Goal: Information Seeking & Learning: Learn about a topic

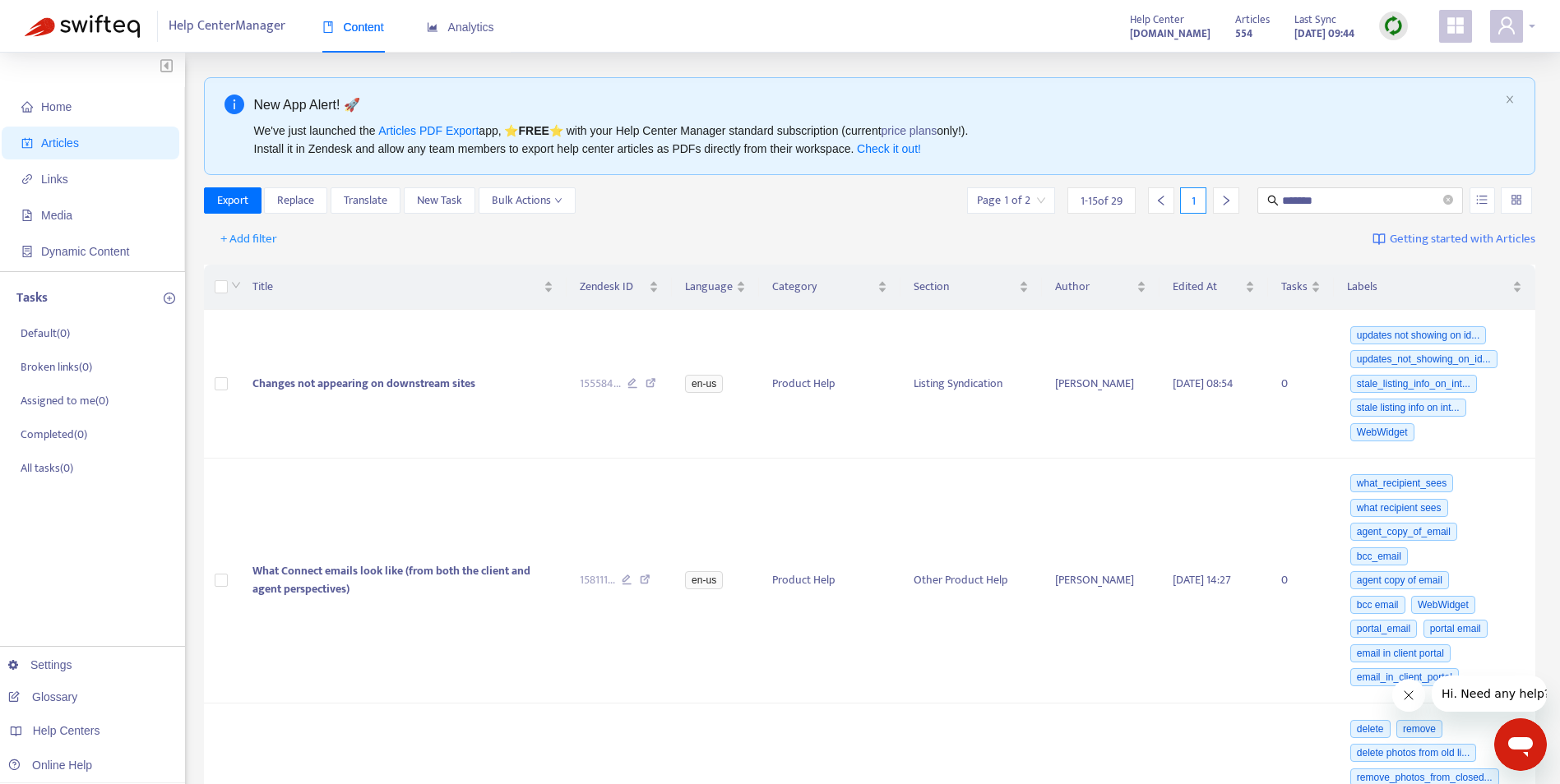
click at [1502, 32] on icon "user" at bounding box center [1506, 25] width 20 height 20
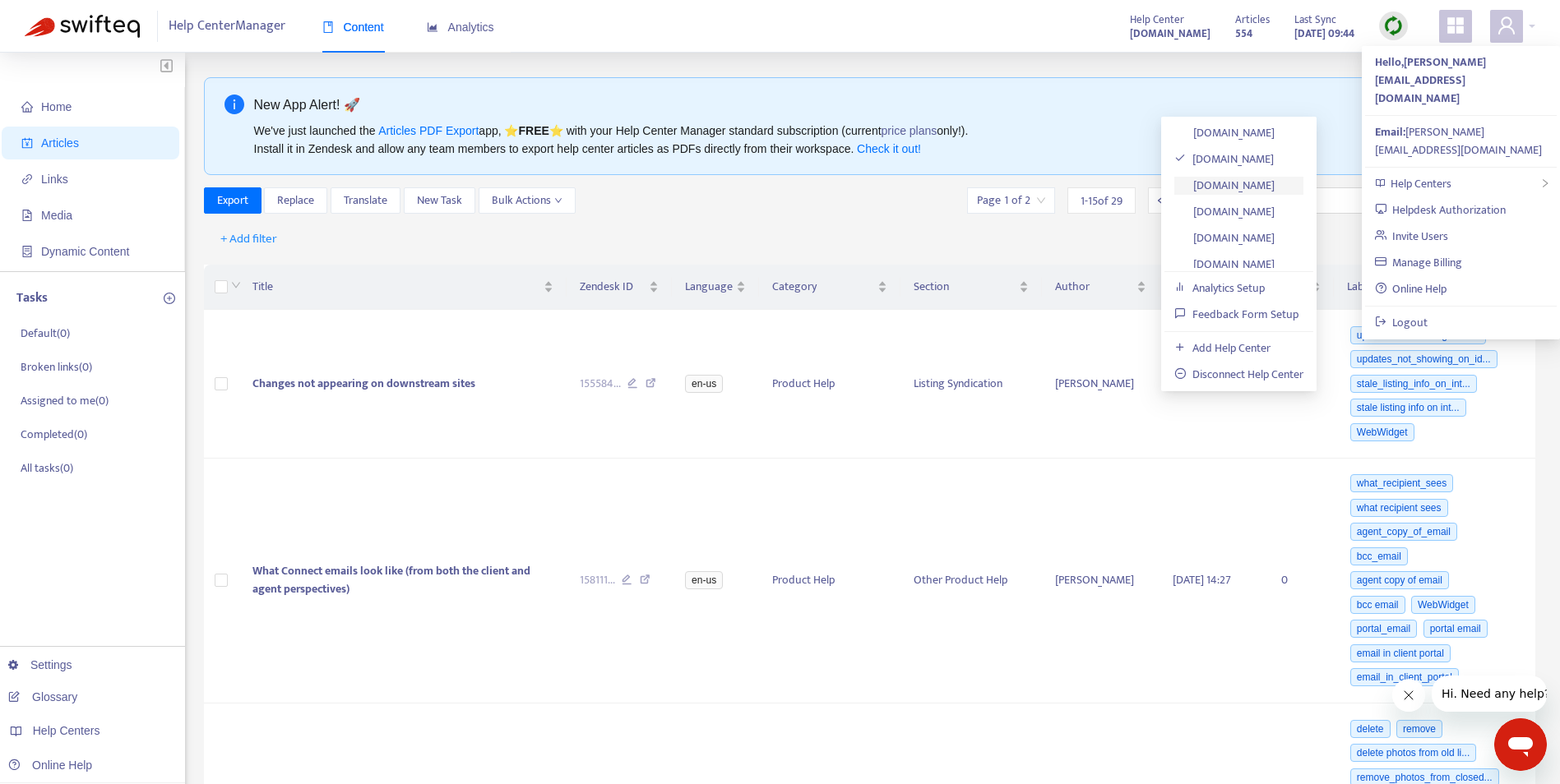
click at [1243, 186] on link "[DOMAIN_NAME]" at bounding box center [1224, 185] width 100 height 19
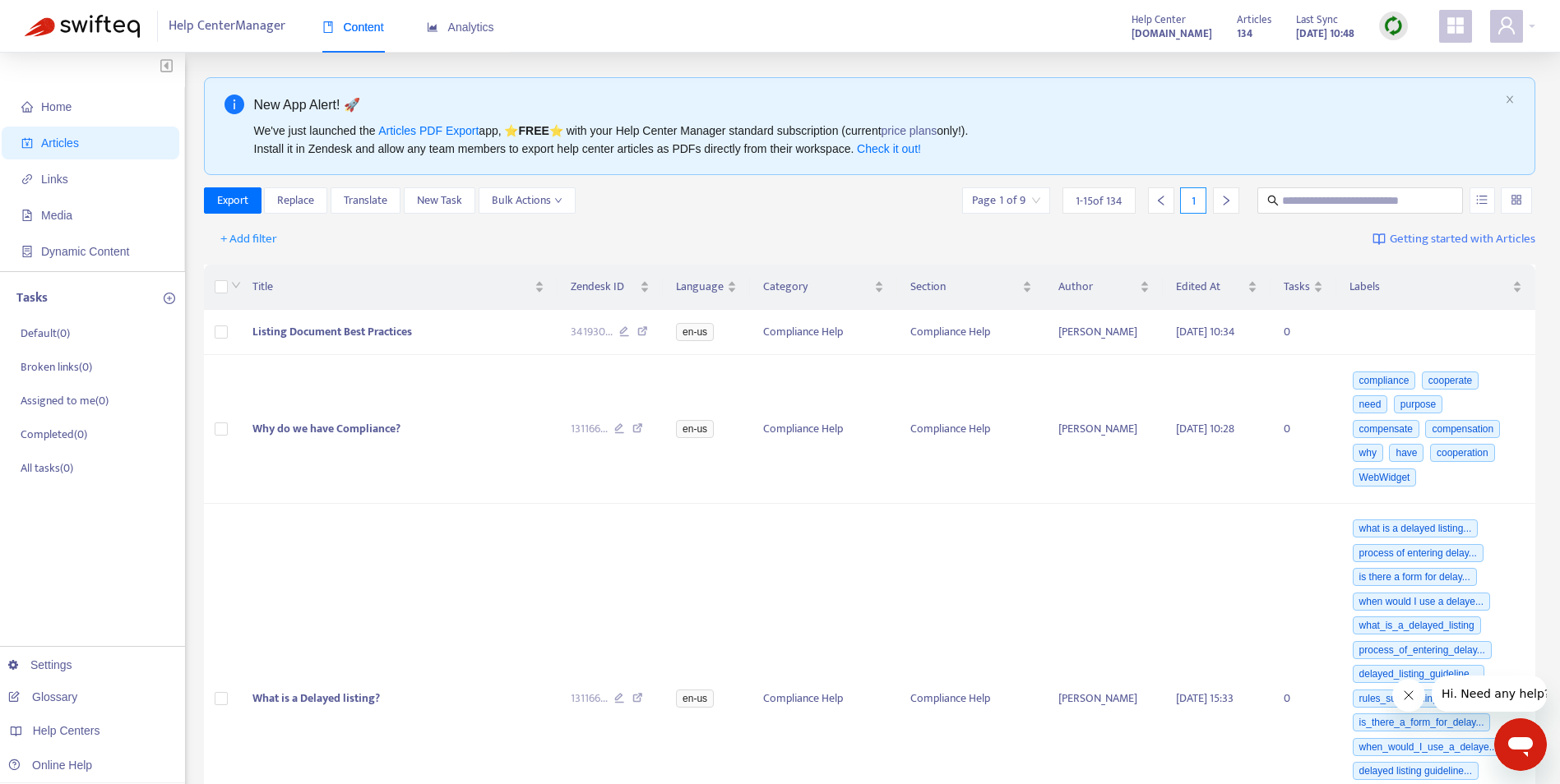
click at [1389, 28] on img at bounding box center [1393, 26] width 21 height 21
click at [1405, 65] on link "Quick Sync" at bounding box center [1427, 59] width 70 height 19
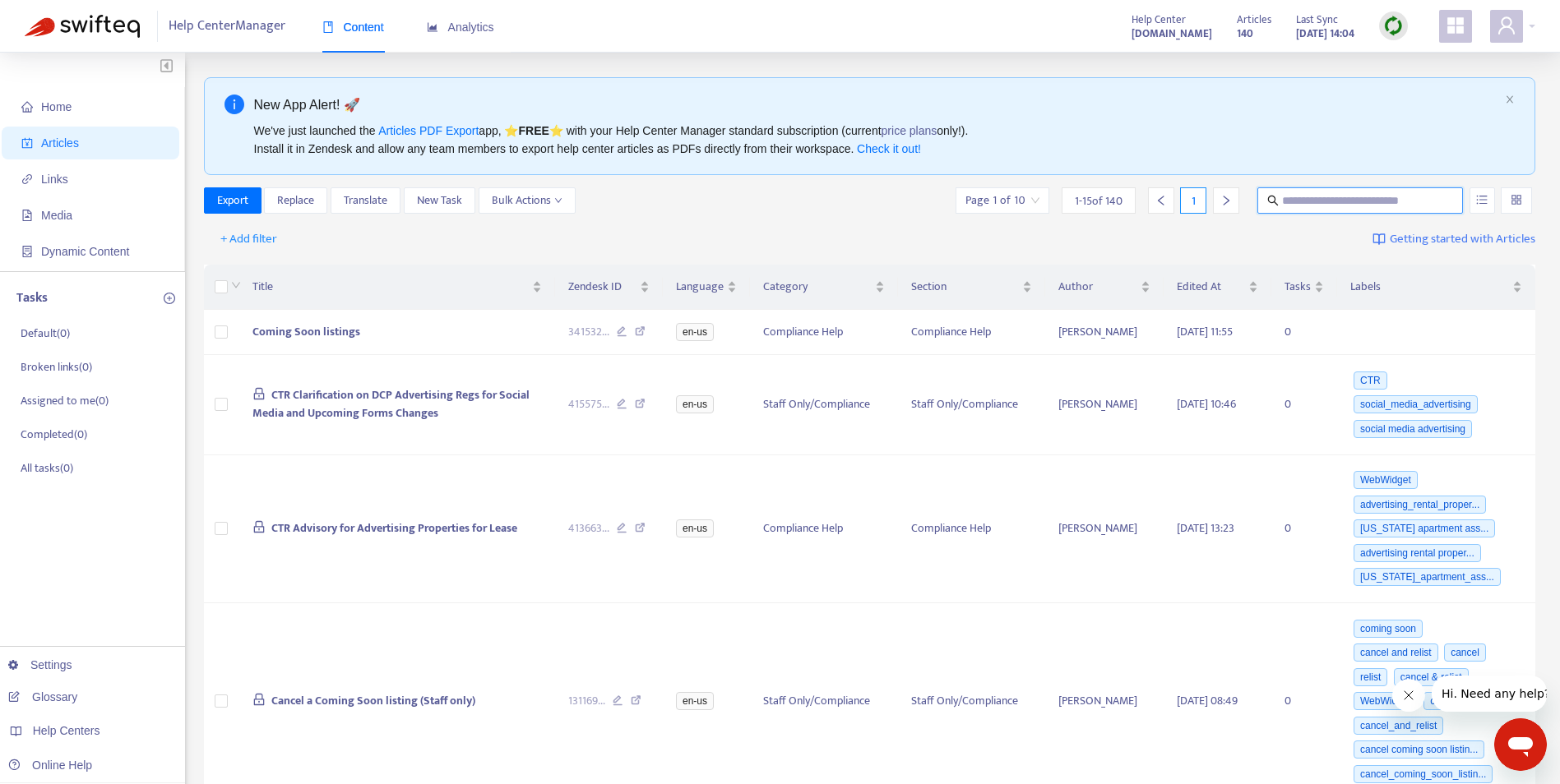
click at [1302, 209] on input "text" at bounding box center [1361, 200] width 158 height 18
type input "*******"
click at [1382, 204] on input "*******" at bounding box center [1361, 200] width 158 height 18
click at [1370, 199] on input "*******" at bounding box center [1361, 200] width 158 height 18
click at [1329, 203] on input "*******" at bounding box center [1361, 200] width 158 height 18
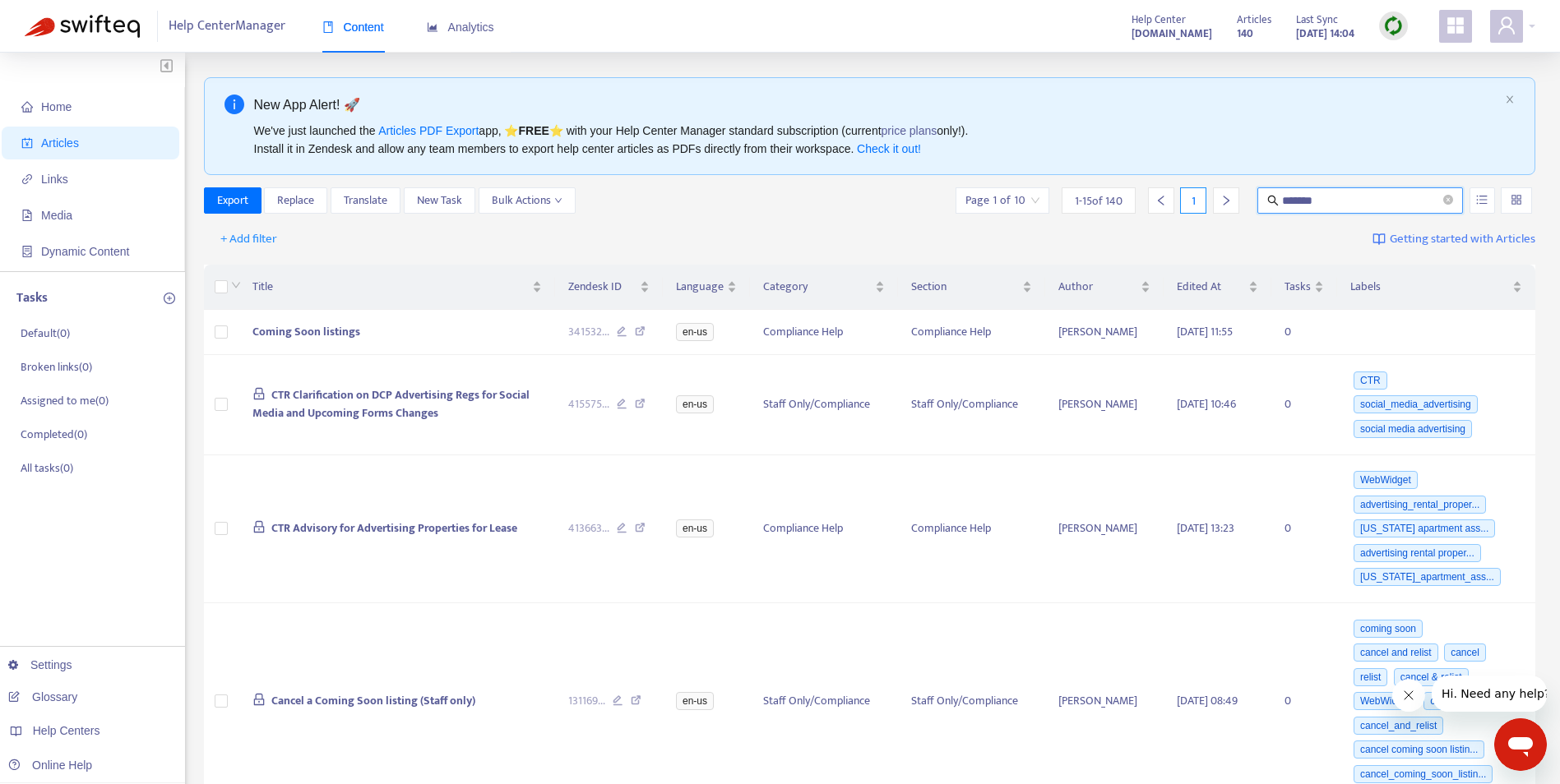
click at [1415, 208] on input "*******" at bounding box center [1361, 200] width 158 height 18
click at [558, 200] on icon "down" at bounding box center [558, 200] width 8 height 8
click at [653, 203] on div "Export Replace Translate New Task Bulk Actions Page 1 of 10 1 - 15 of 140 1 ***…" at bounding box center [869, 201] width 1332 height 26
click at [1330, 203] on input "*******" at bounding box center [1361, 200] width 158 height 18
click at [1452, 196] on icon "close-circle" at bounding box center [1447, 199] width 10 height 10
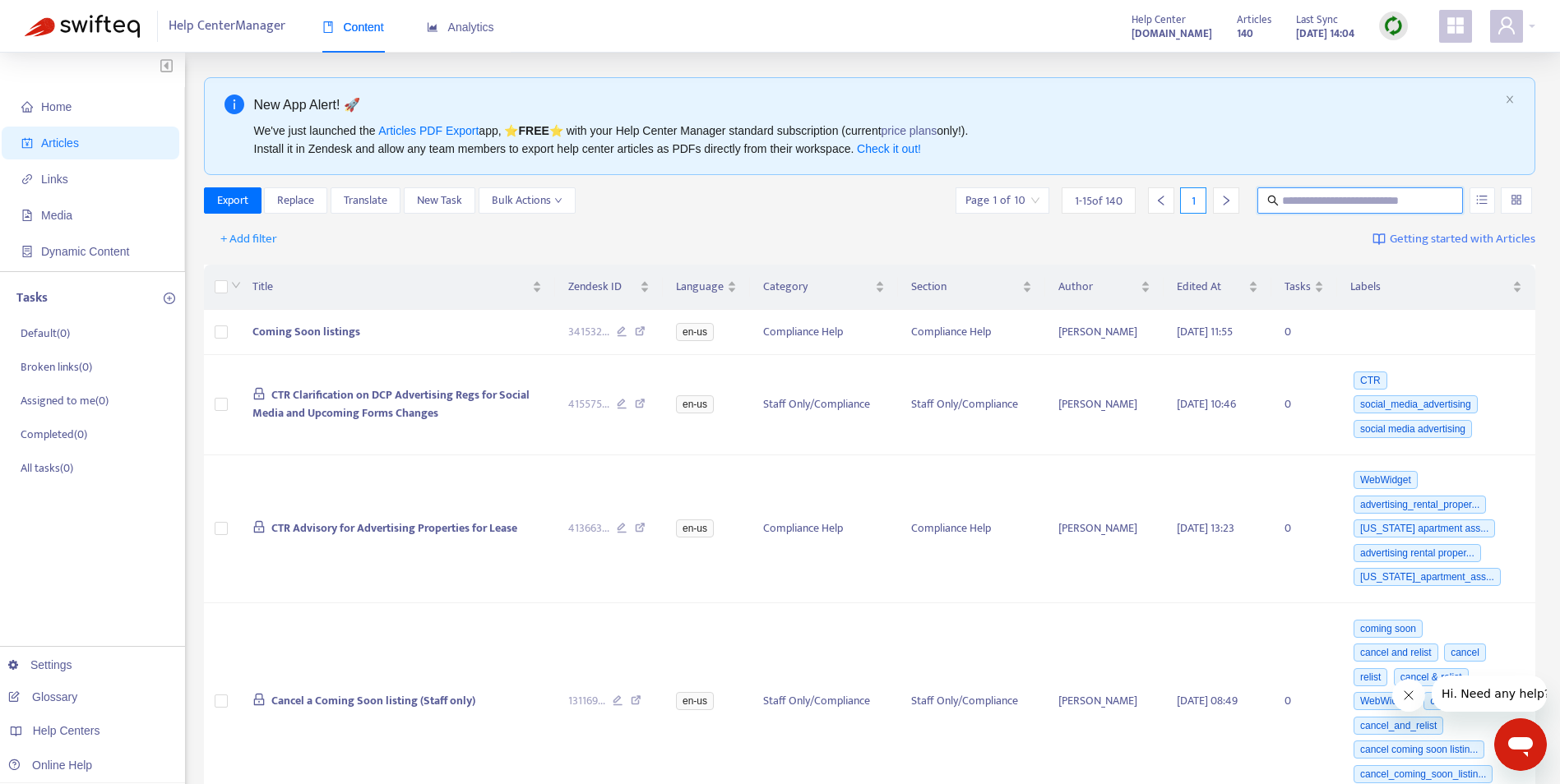
click at [1333, 202] on input "text" at bounding box center [1361, 200] width 158 height 18
type input "*******"
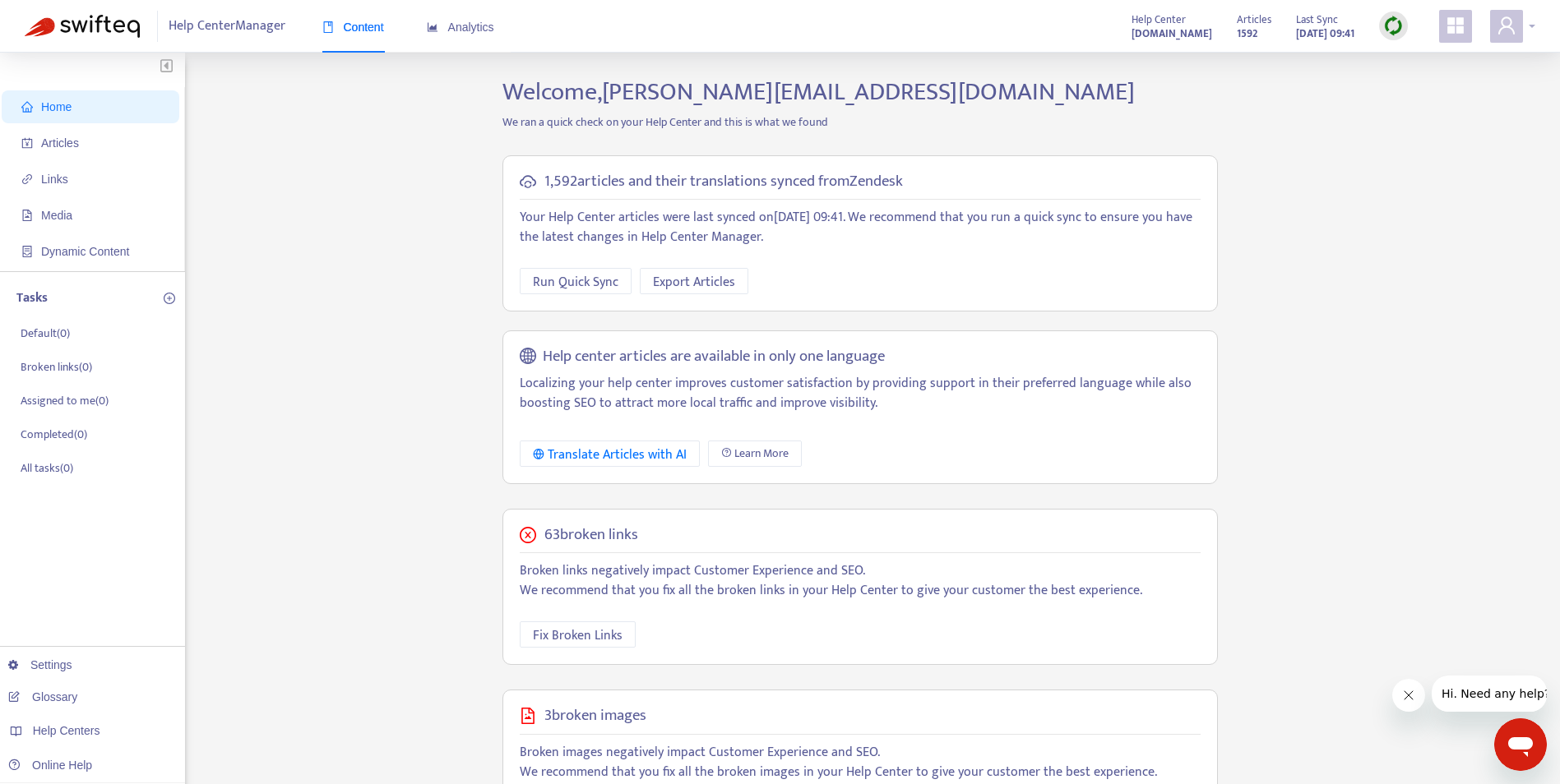
click at [1512, 29] on icon "user" at bounding box center [1506, 25] width 20 height 20
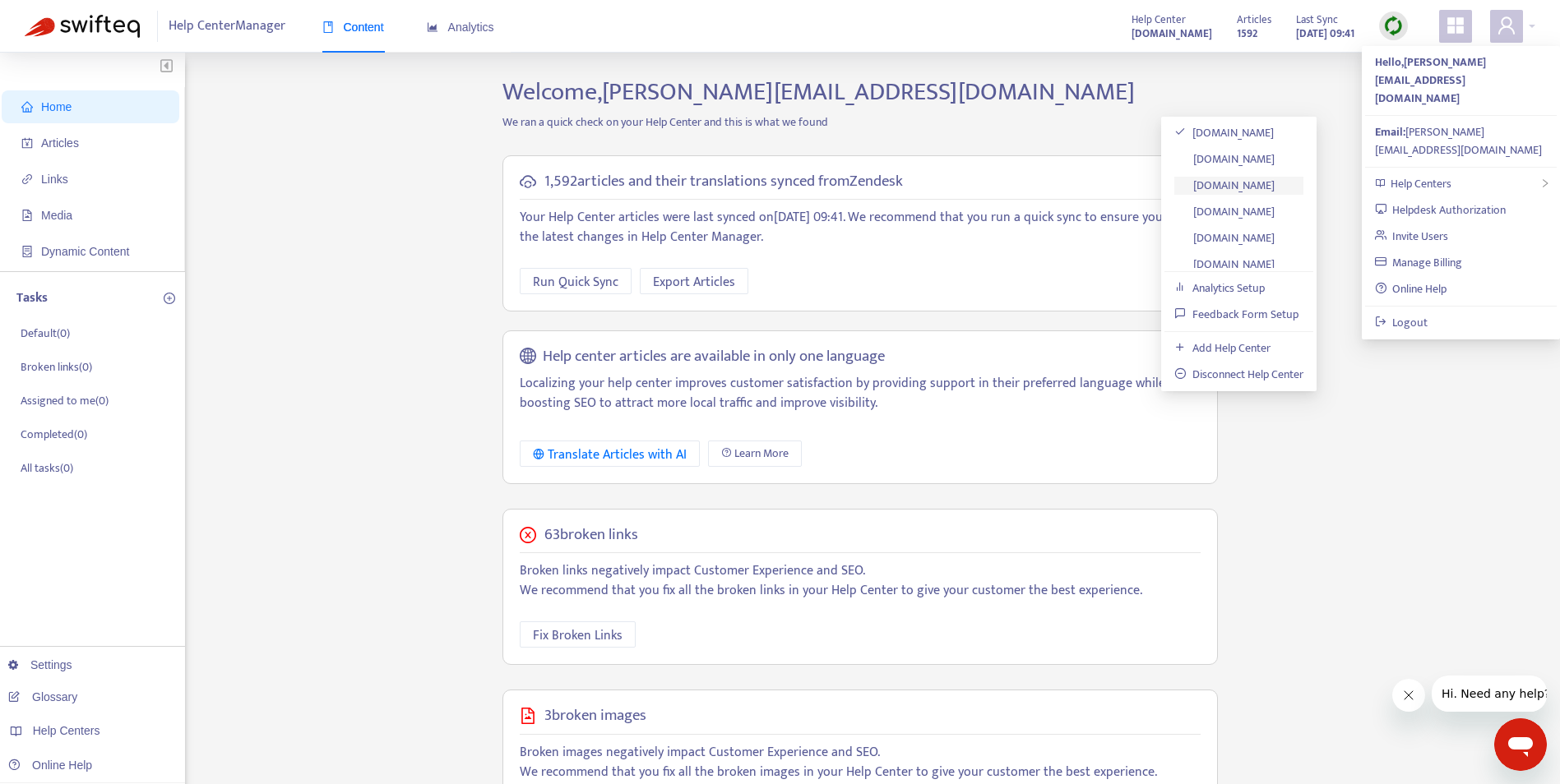
click at [1253, 179] on link "[DOMAIN_NAME]" at bounding box center [1224, 185] width 100 height 19
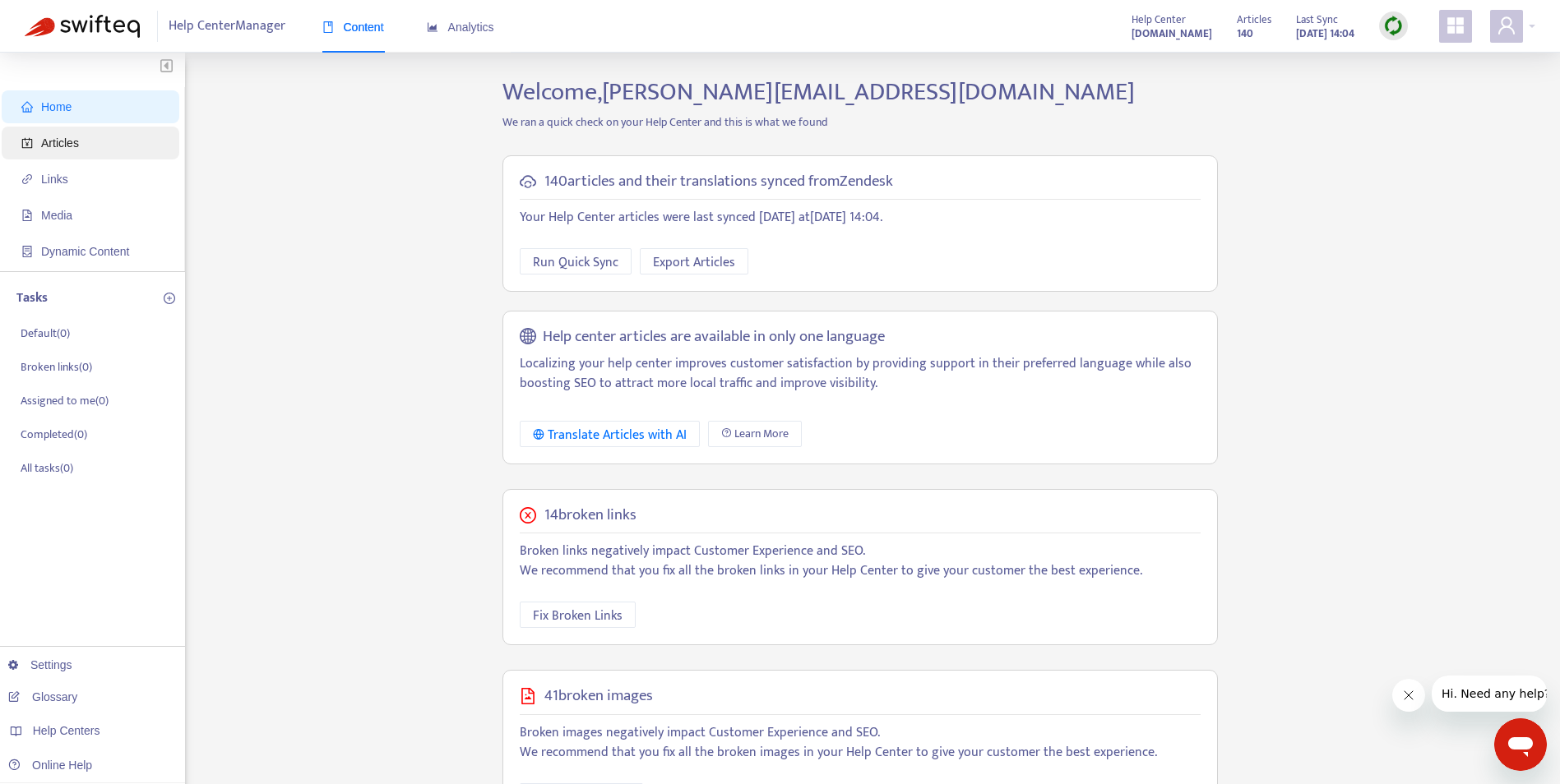
click at [46, 144] on span "Articles" at bounding box center [59, 142] width 38 height 13
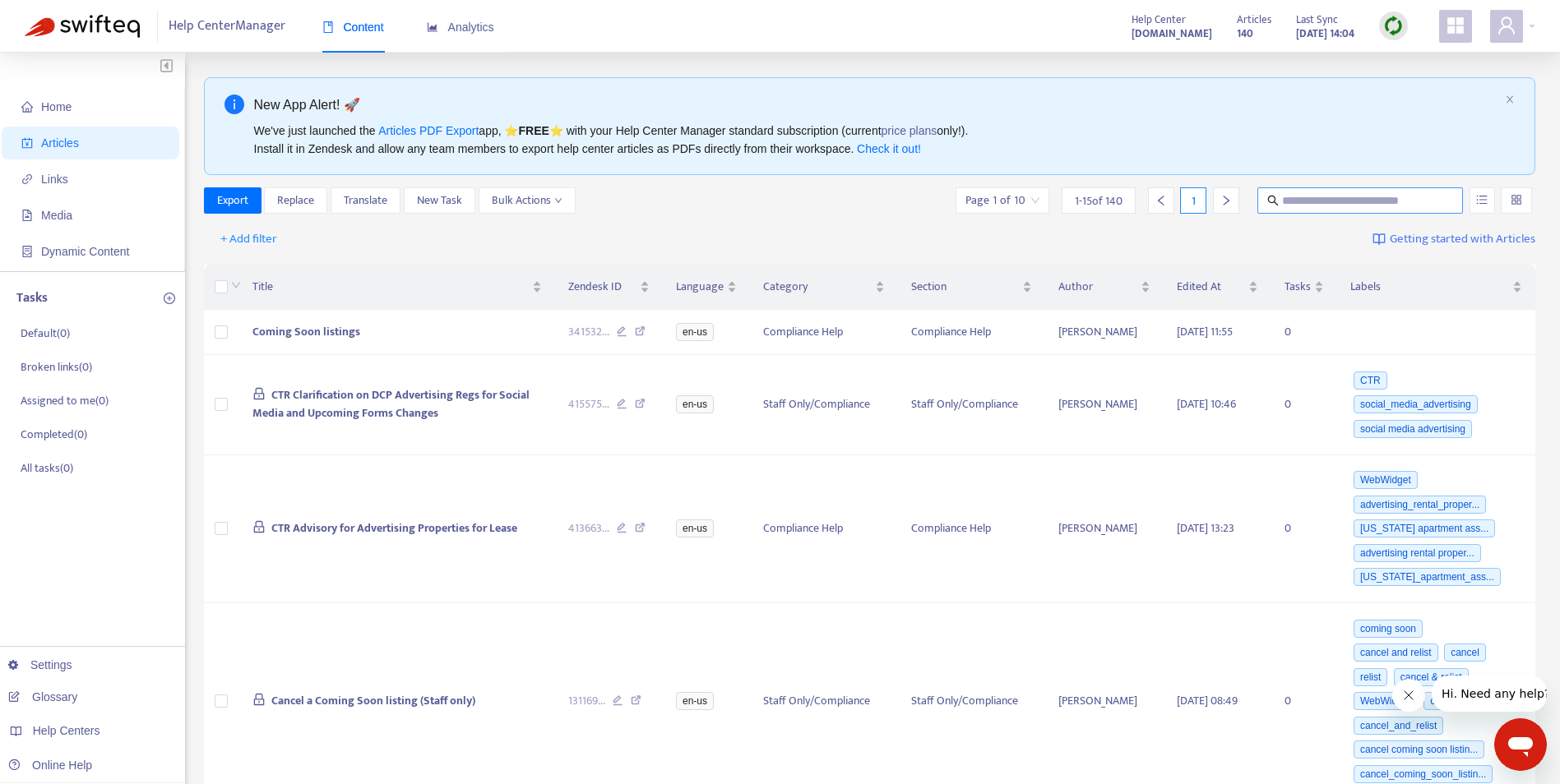
click at [1327, 201] on input "text" at bounding box center [1361, 200] width 158 height 18
type input "*******"
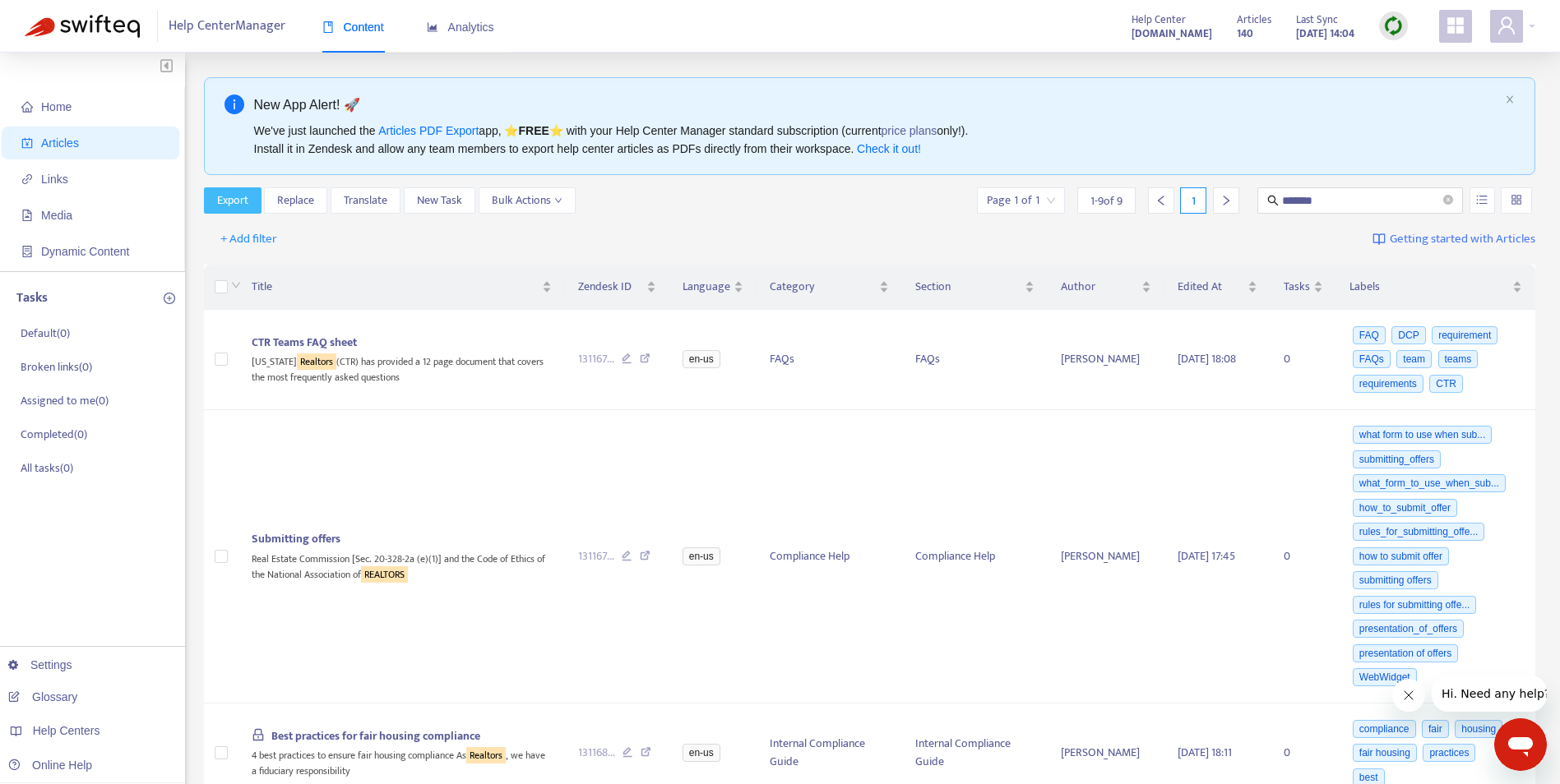
click at [236, 201] on span "Export" at bounding box center [233, 200] width 31 height 18
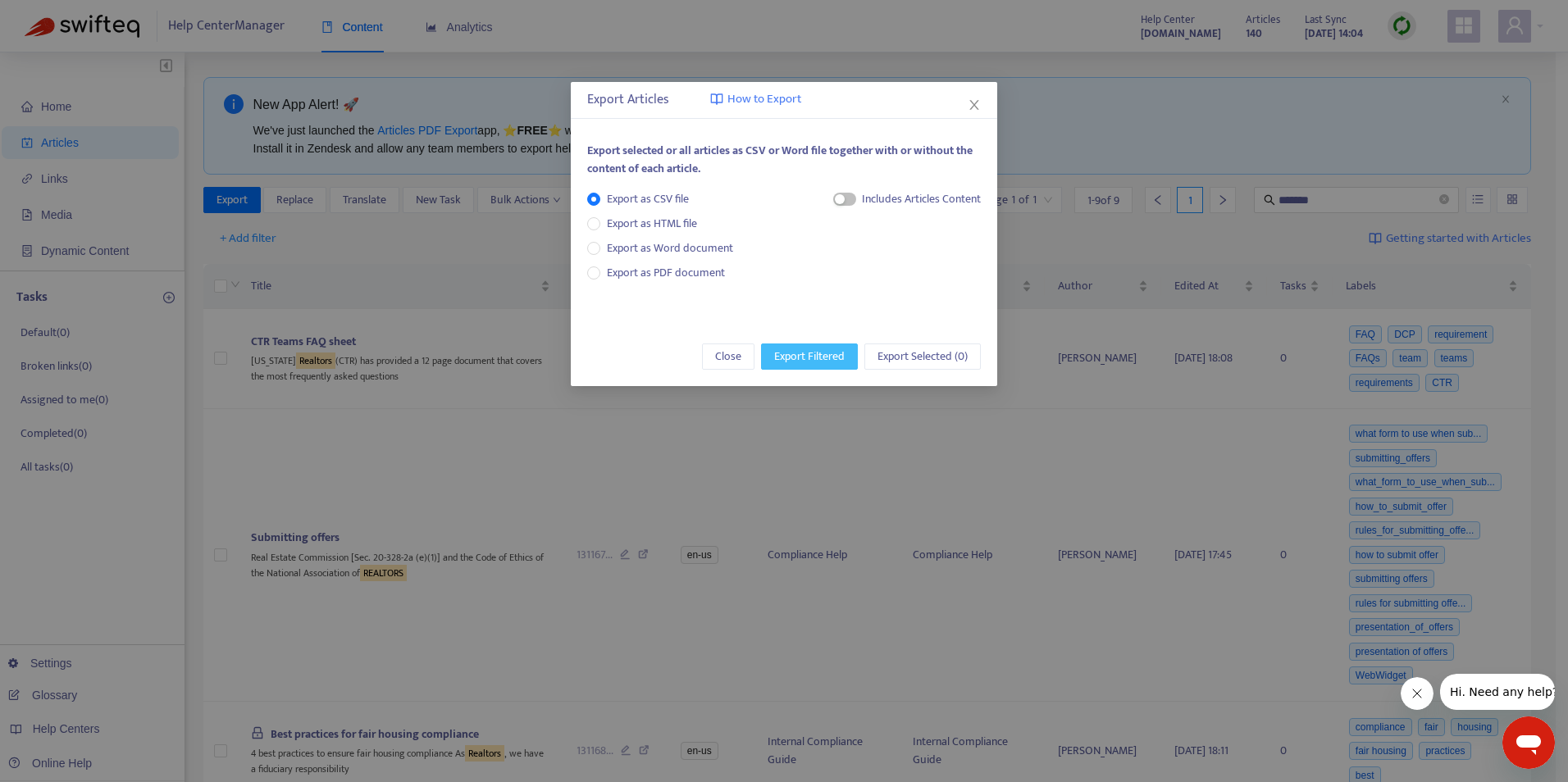
click at [806, 359] on span "Export Filtered" at bounding box center [809, 356] width 71 height 18
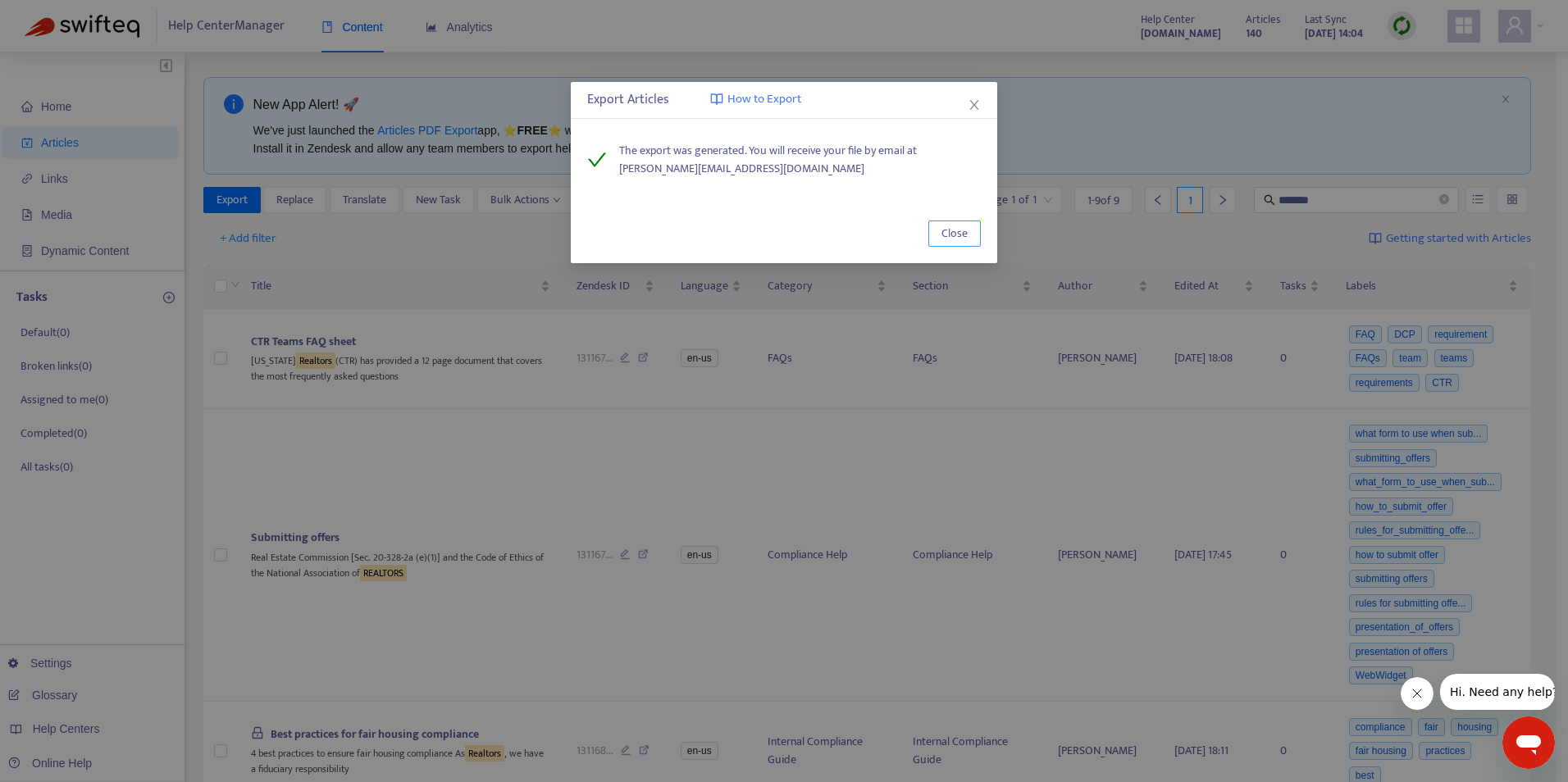
click at [963, 233] on span "Close" at bounding box center [955, 233] width 26 height 18
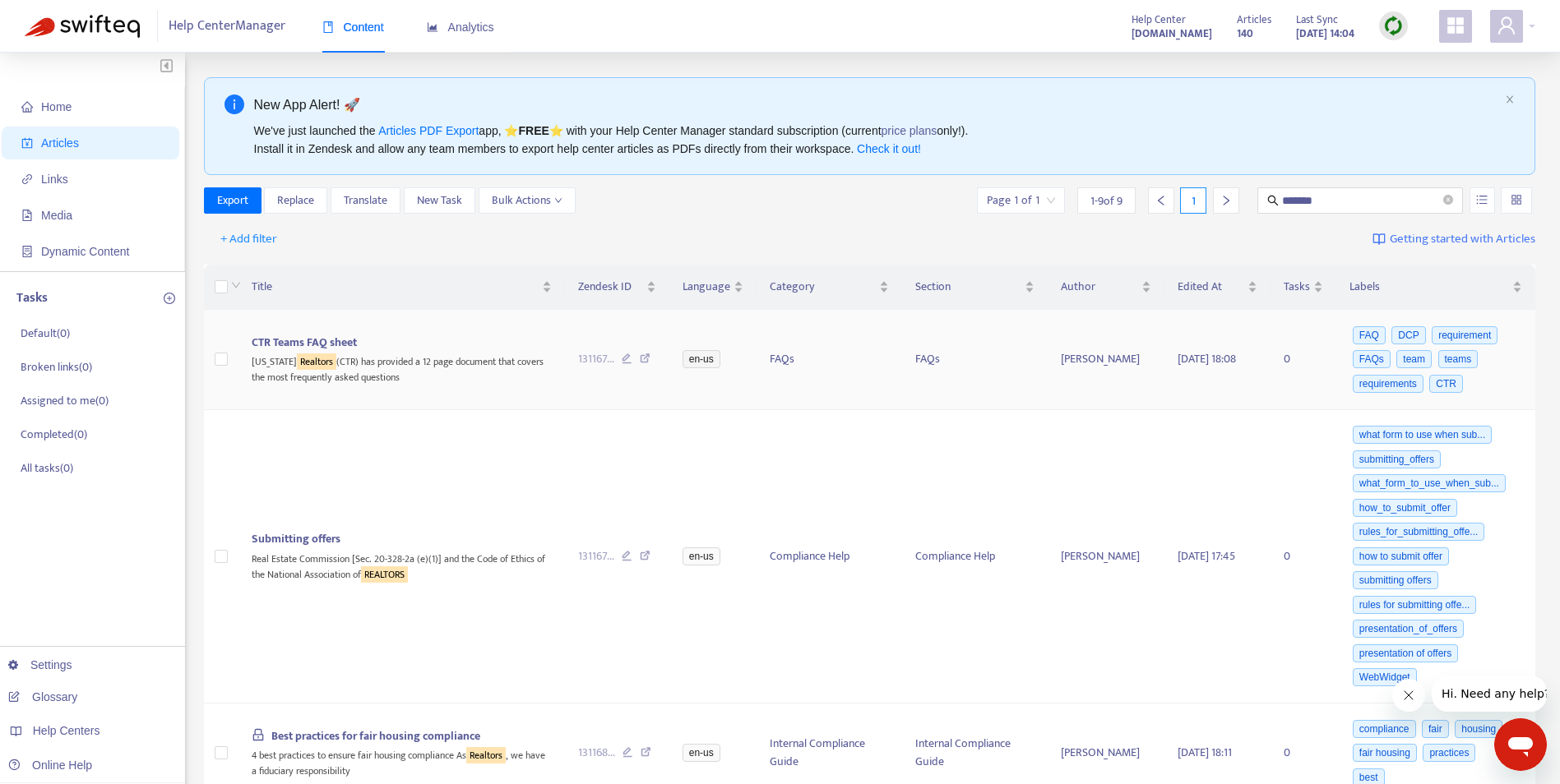
click at [641, 355] on icon at bounding box center [645, 361] width 10 height 15
click at [645, 557] on icon at bounding box center [645, 558] width 10 height 15
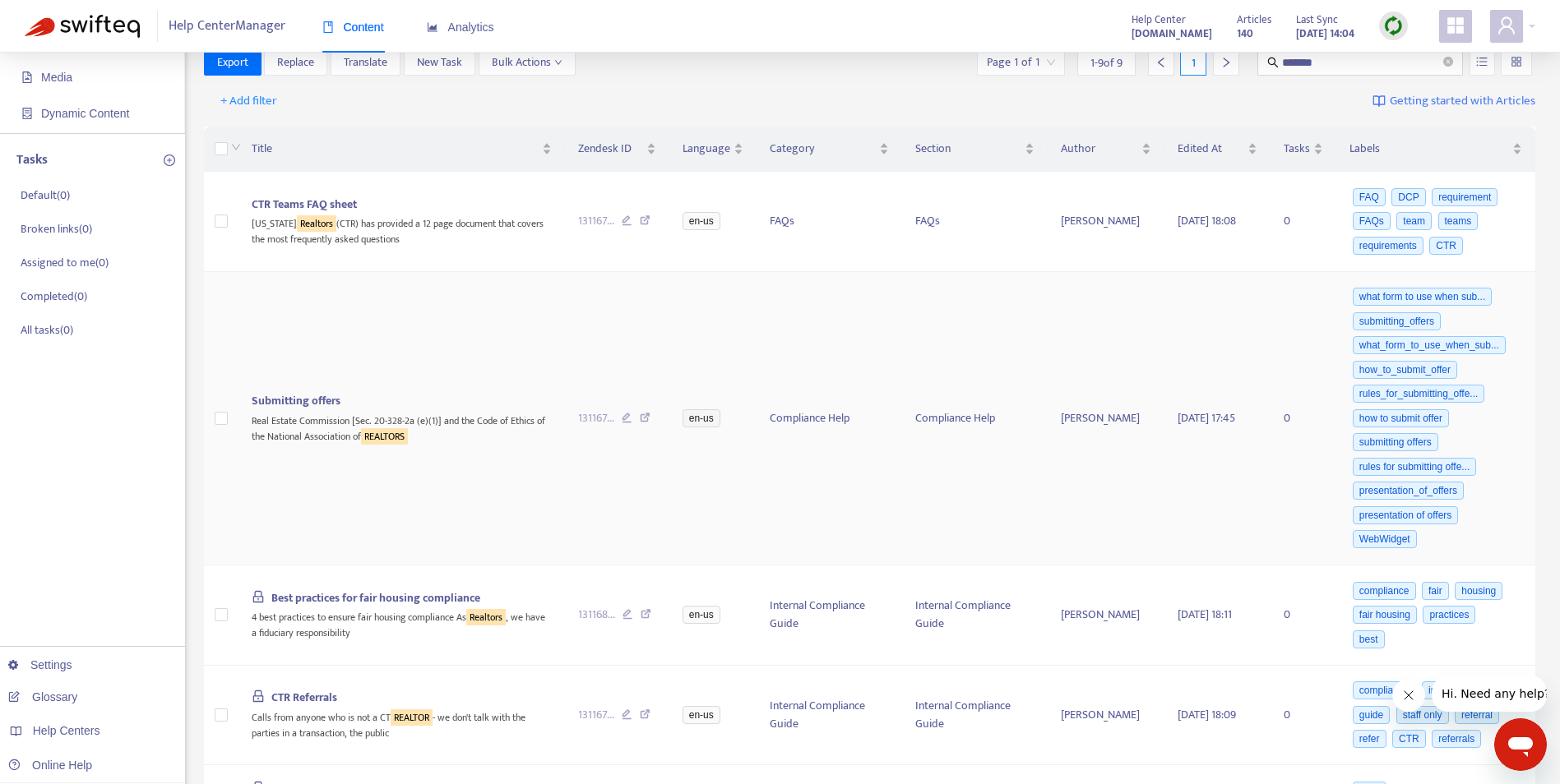
scroll to position [246, 0]
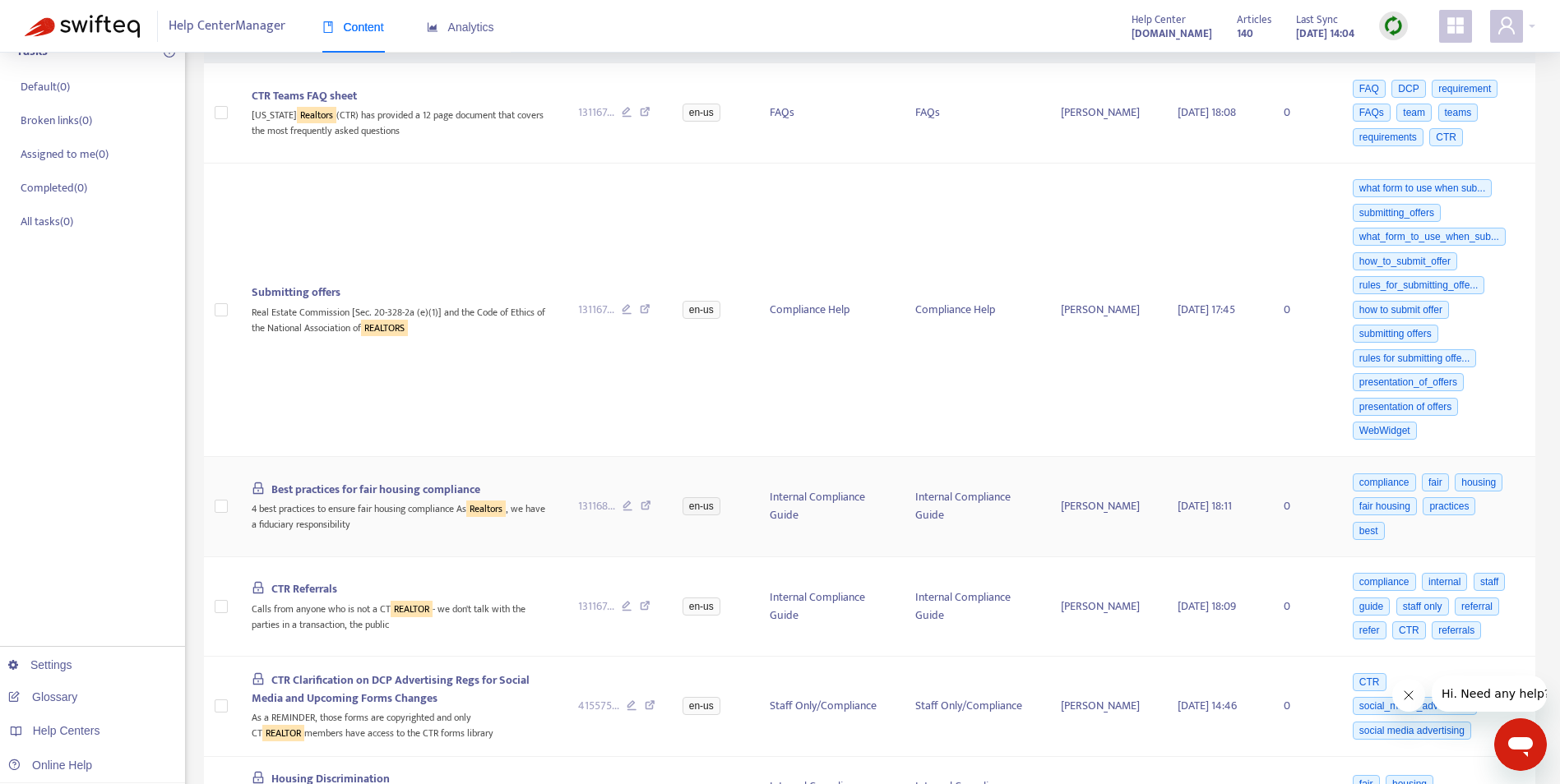
click at [646, 507] on icon at bounding box center [645, 507] width 10 height 15
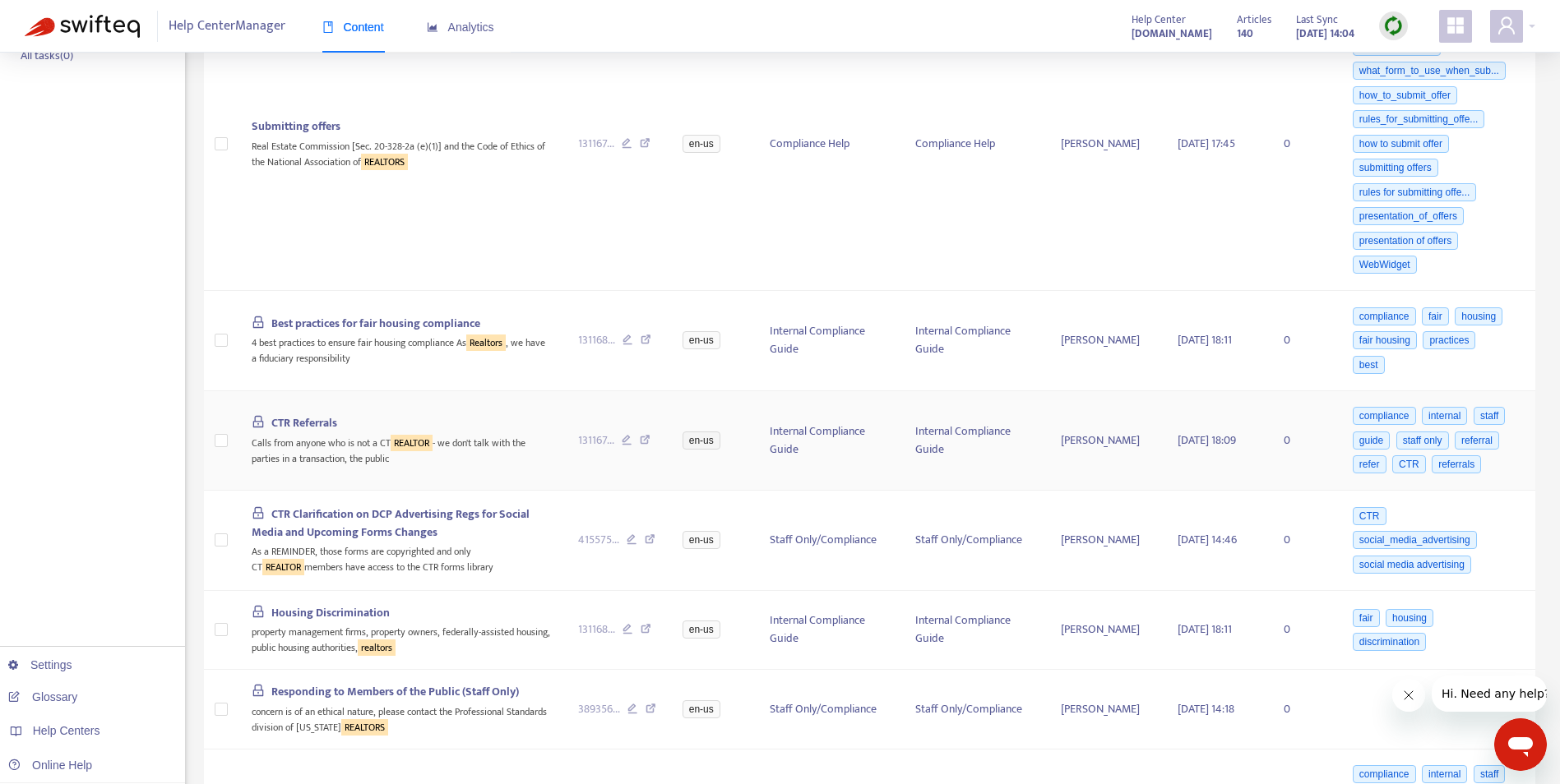
scroll to position [493, 0]
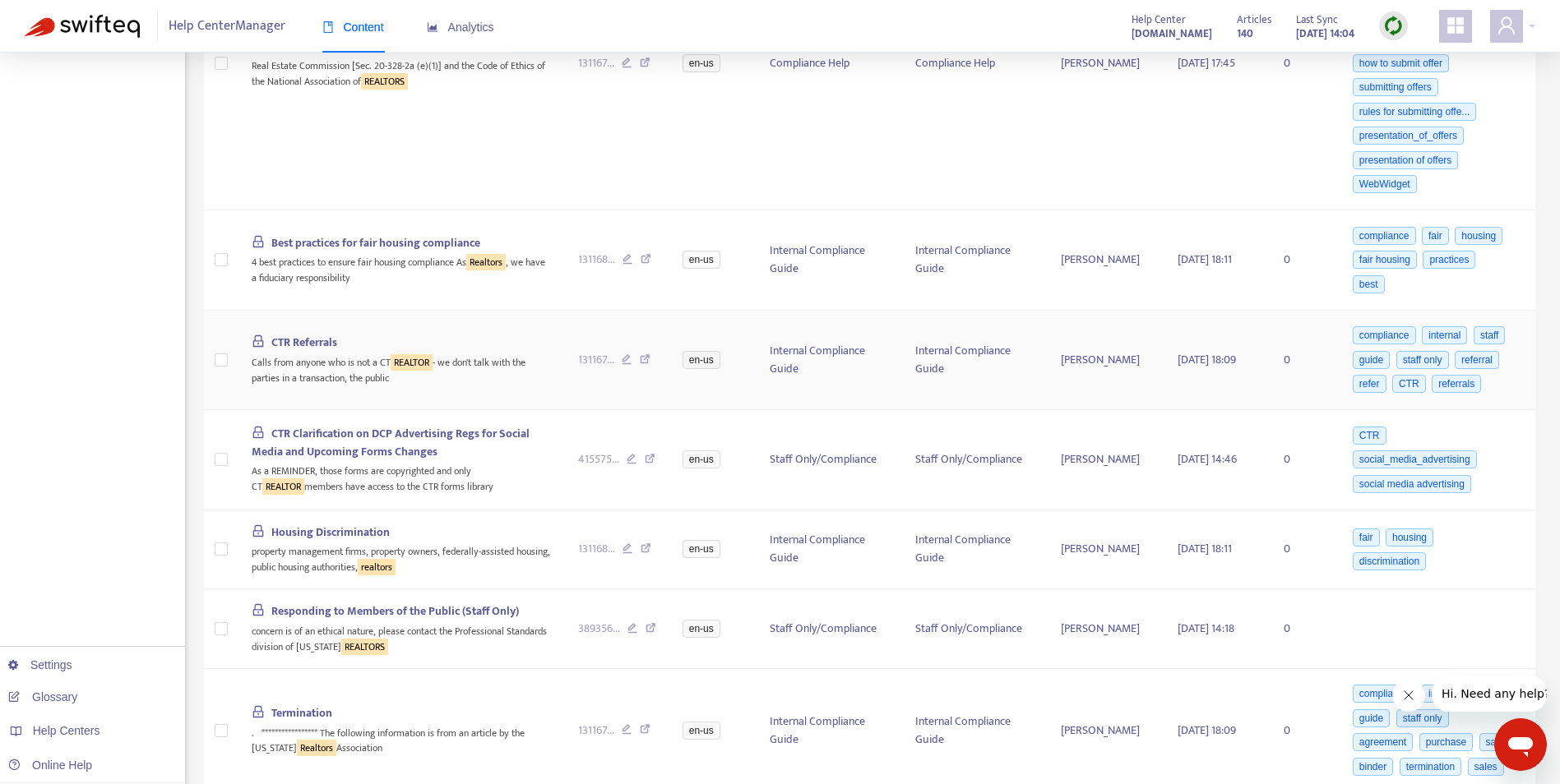
click at [645, 358] on icon at bounding box center [645, 361] width 10 height 15
click at [652, 456] on icon at bounding box center [650, 461] width 10 height 15
click at [646, 544] on icon at bounding box center [645, 550] width 10 height 15
click at [653, 624] on icon at bounding box center [651, 630] width 10 height 15
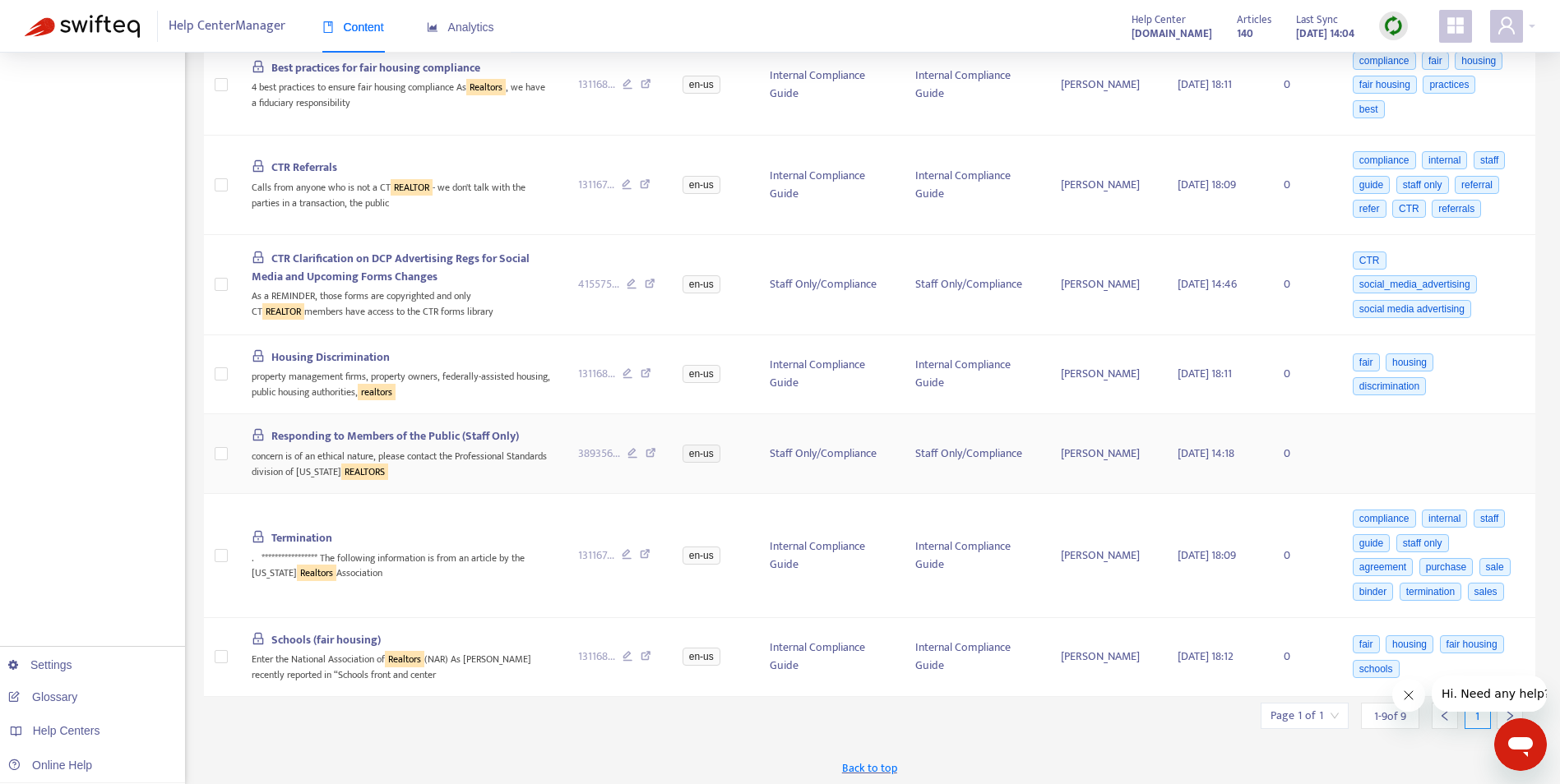
scroll to position [671, 0]
click at [648, 550] on icon at bounding box center [645, 554] width 10 height 15
click at [645, 649] on icon at bounding box center [645, 656] width 10 height 15
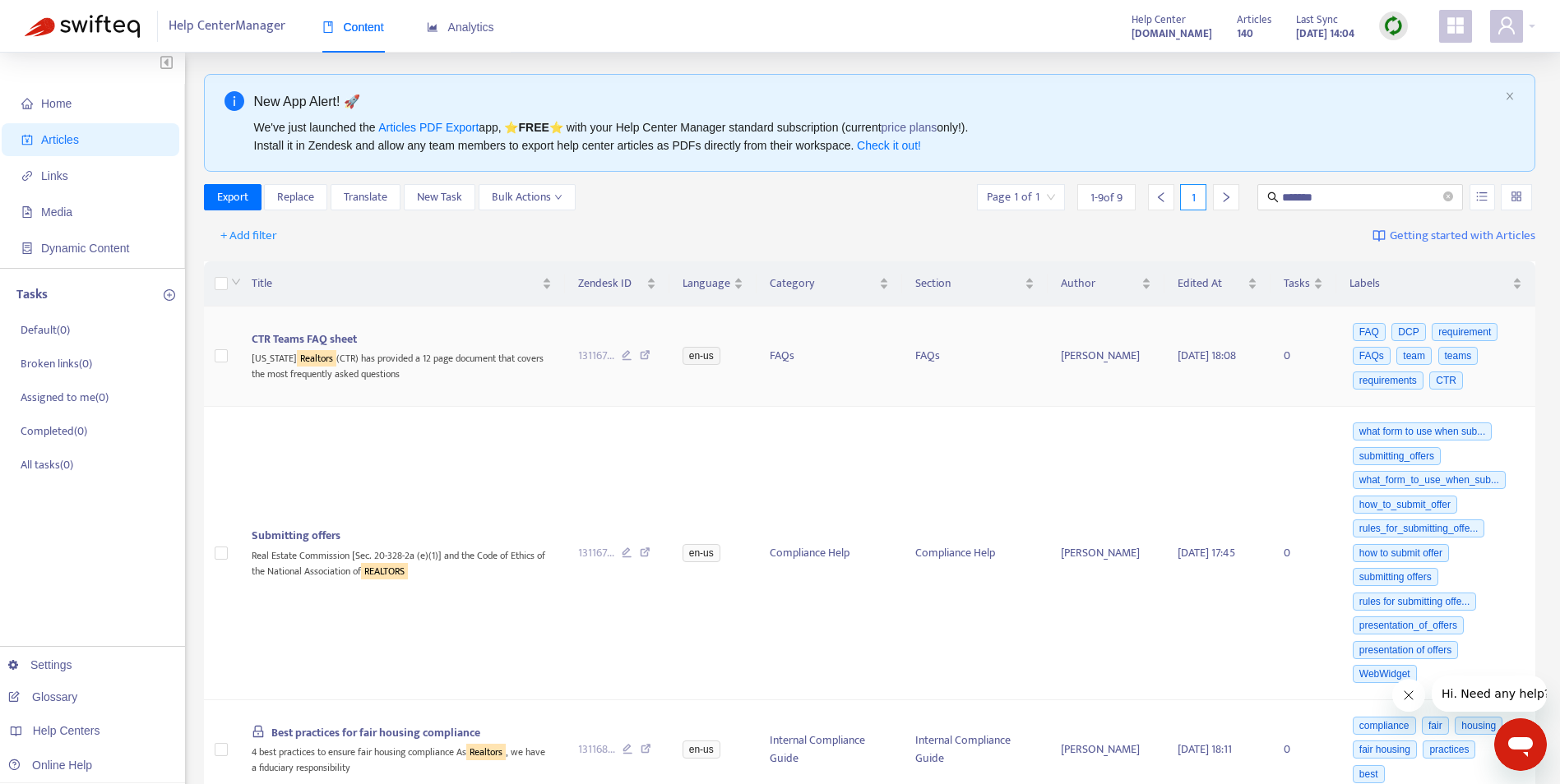
scroll to position [0, 0]
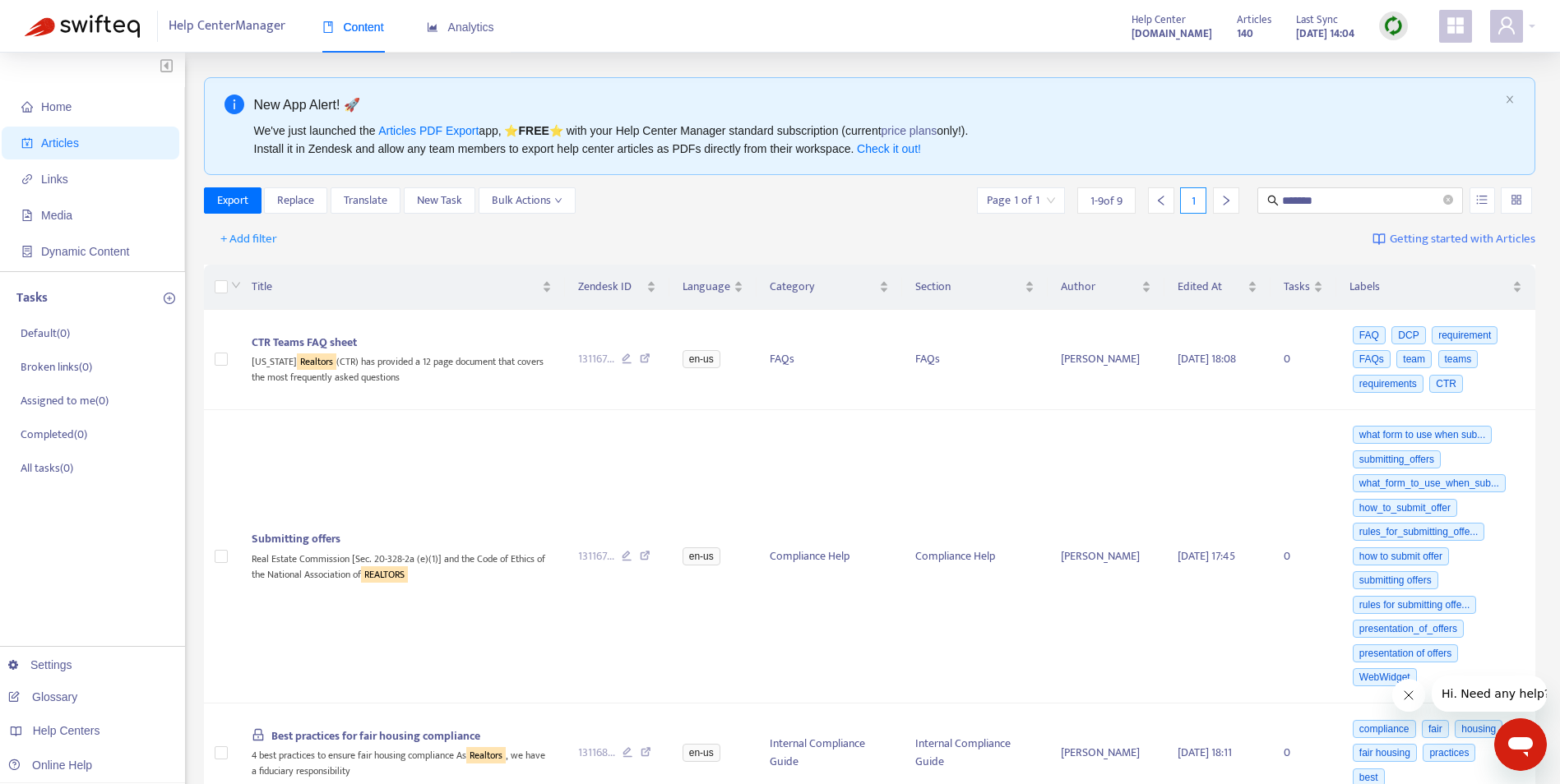
click at [751, 209] on div "Export Replace Translate New Task Bulk Actions Page 1 of 1 1 - 9 of 9 1 *******" at bounding box center [869, 201] width 1332 height 26
click at [1508, 34] on icon "user" at bounding box center [1506, 25] width 20 height 20
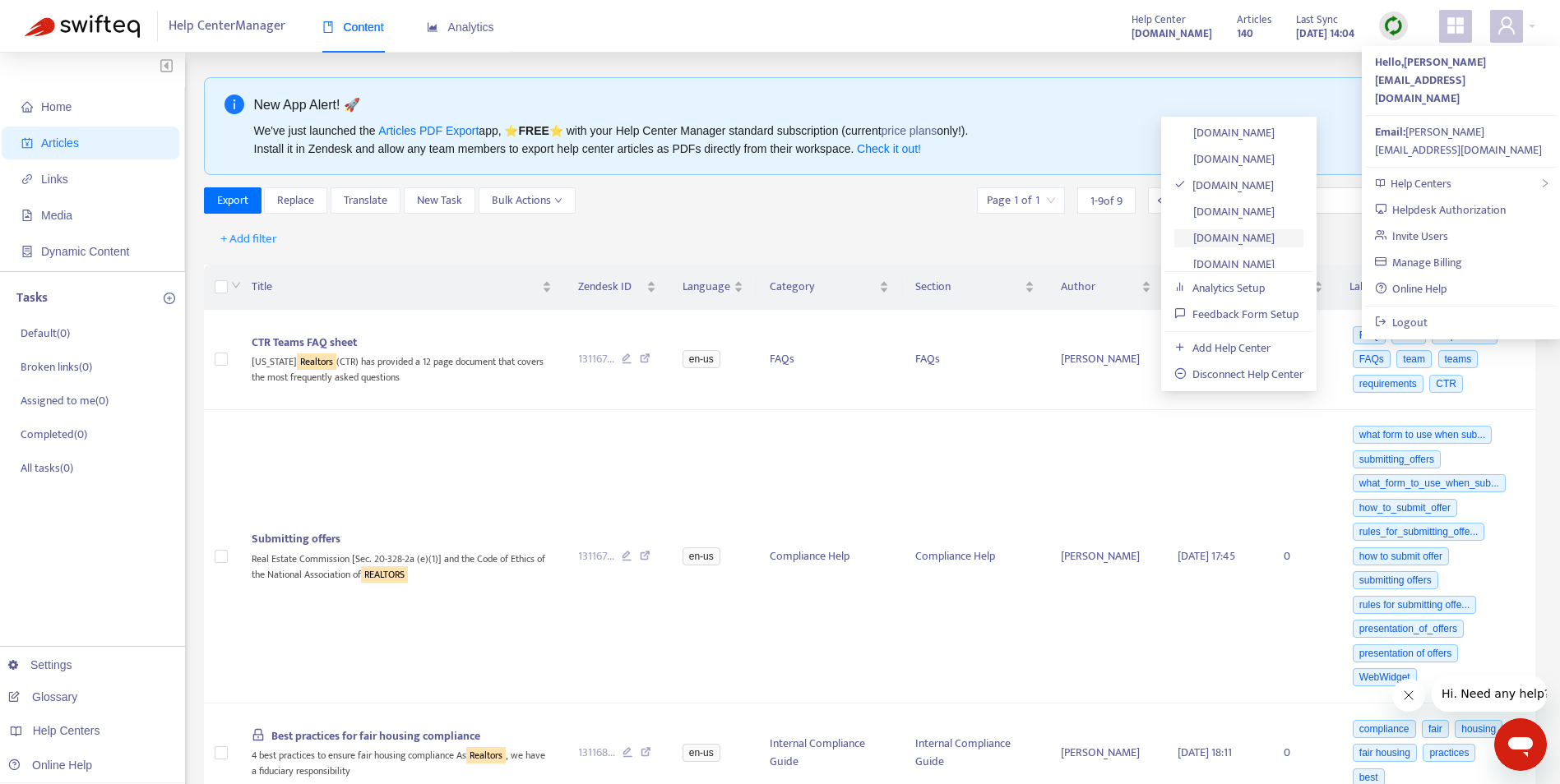
click at [1244, 244] on link "[DOMAIN_NAME]" at bounding box center [1224, 238] width 100 height 19
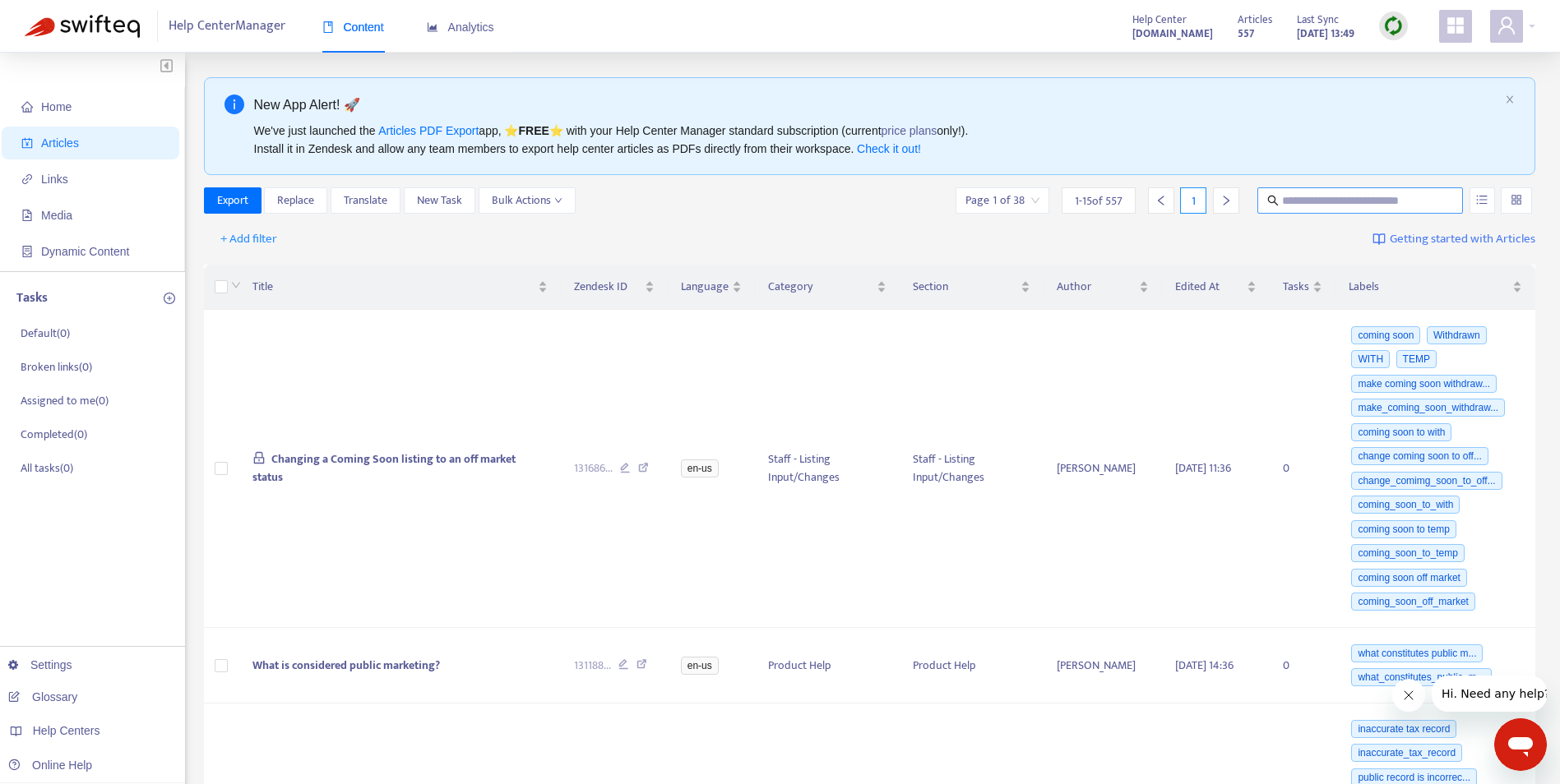
click at [1336, 195] on input "text" at bounding box center [1361, 200] width 158 height 18
type input "*******"
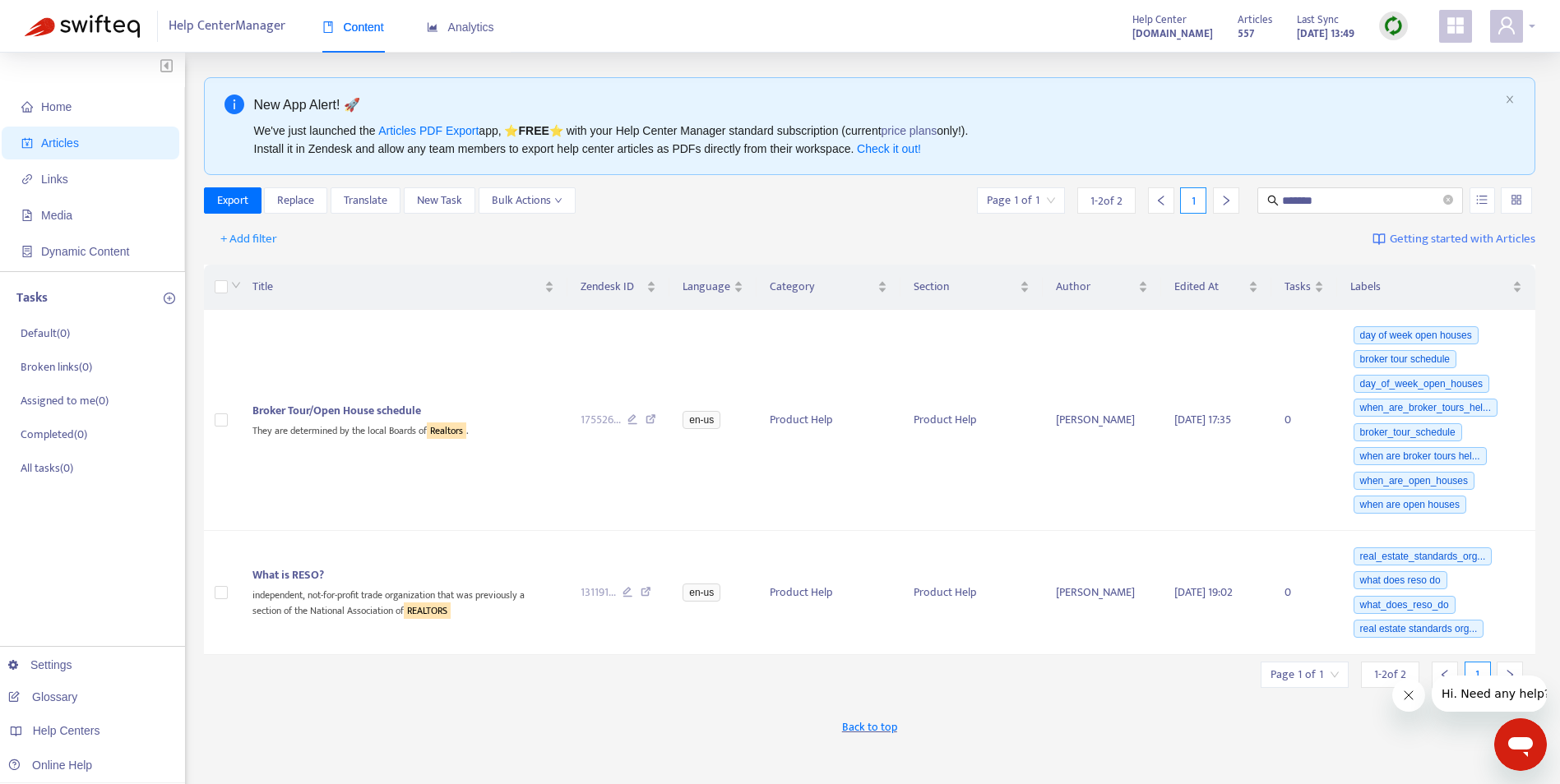
click at [1509, 29] on icon "user" at bounding box center [1506, 25] width 17 height 17
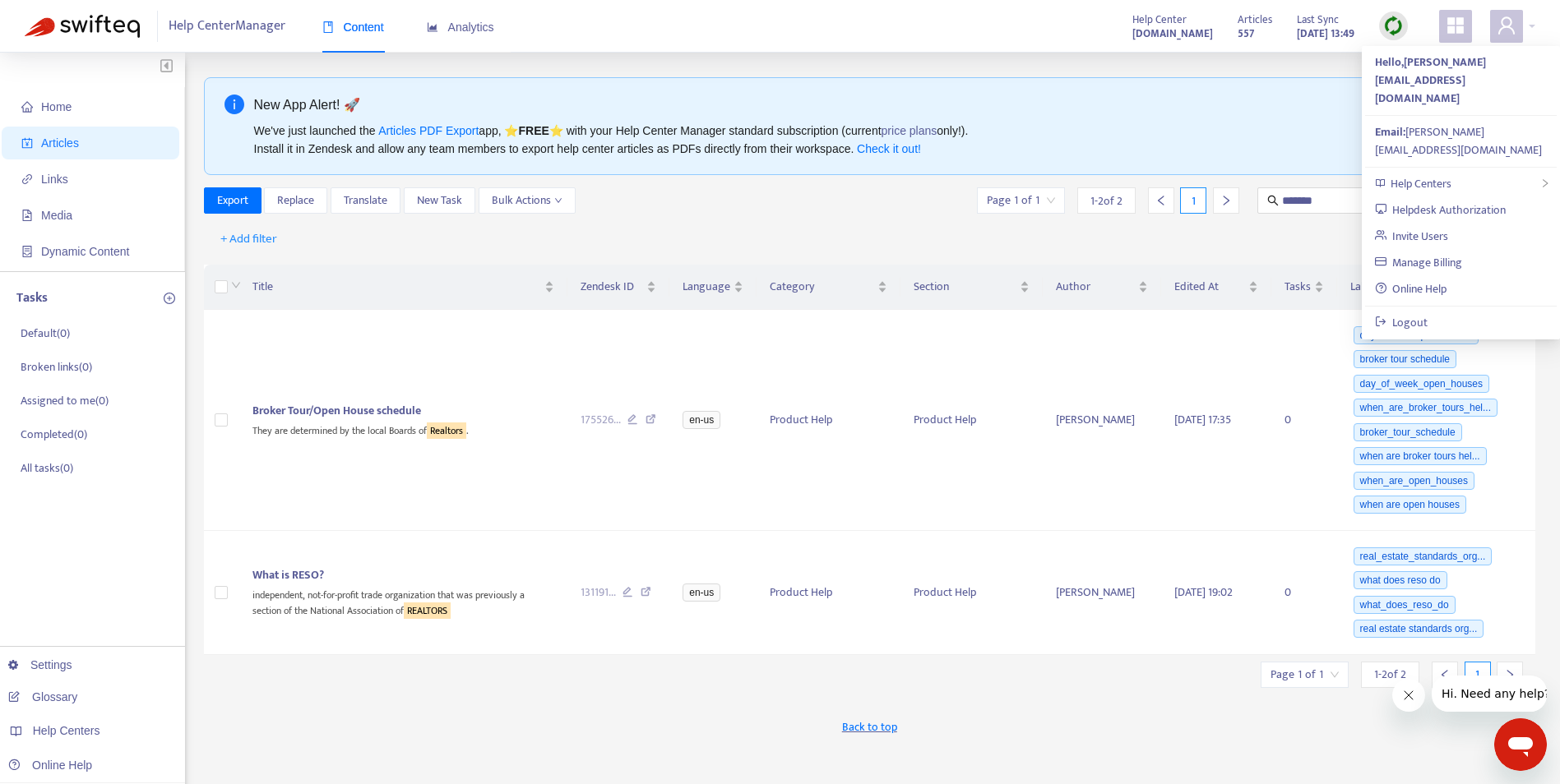
click at [1200, 98] on div "New App Alert! 🚀" at bounding box center [876, 105] width 1245 height 21
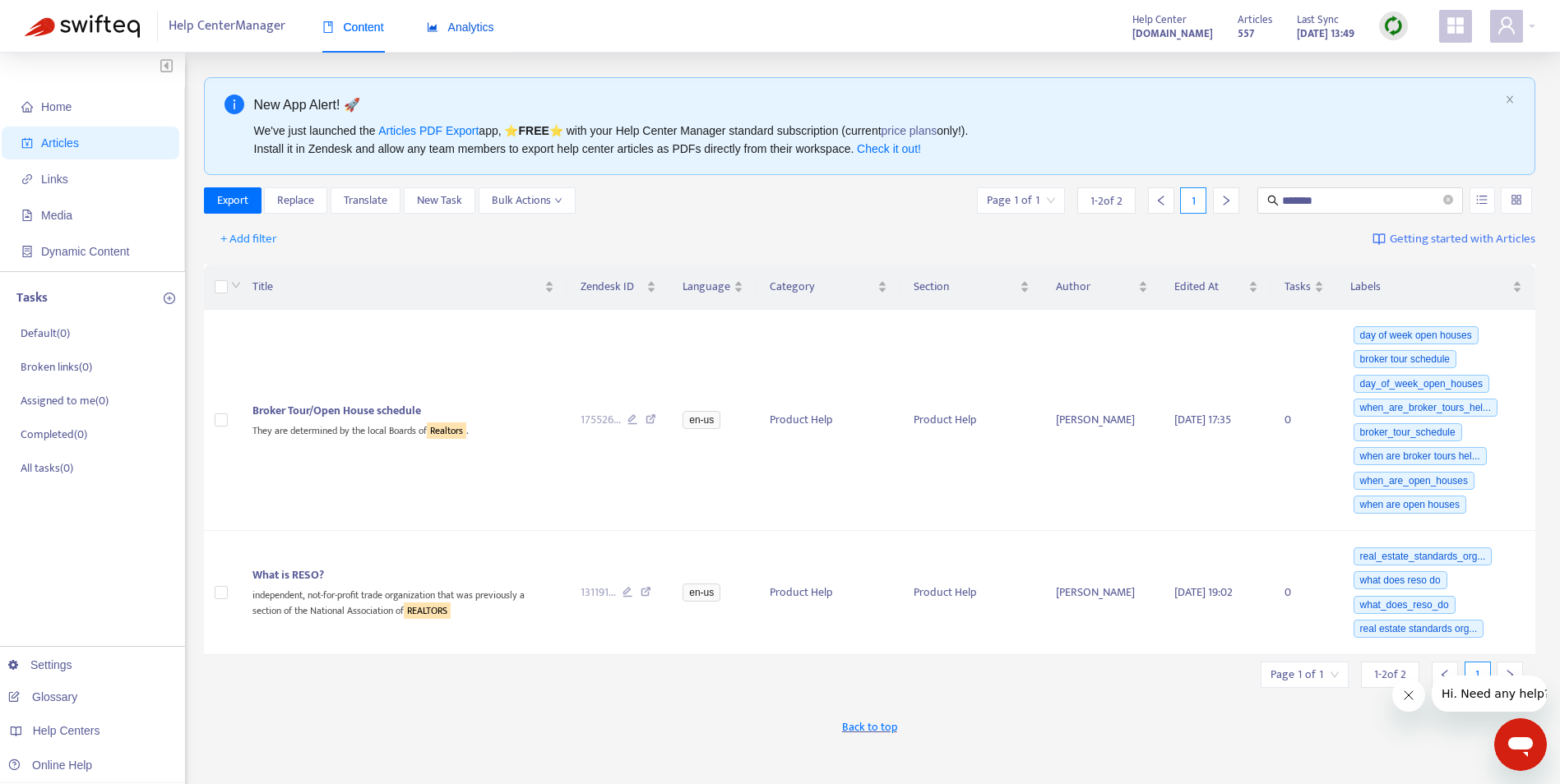
click at [477, 23] on span "Analytics" at bounding box center [460, 27] width 67 height 13
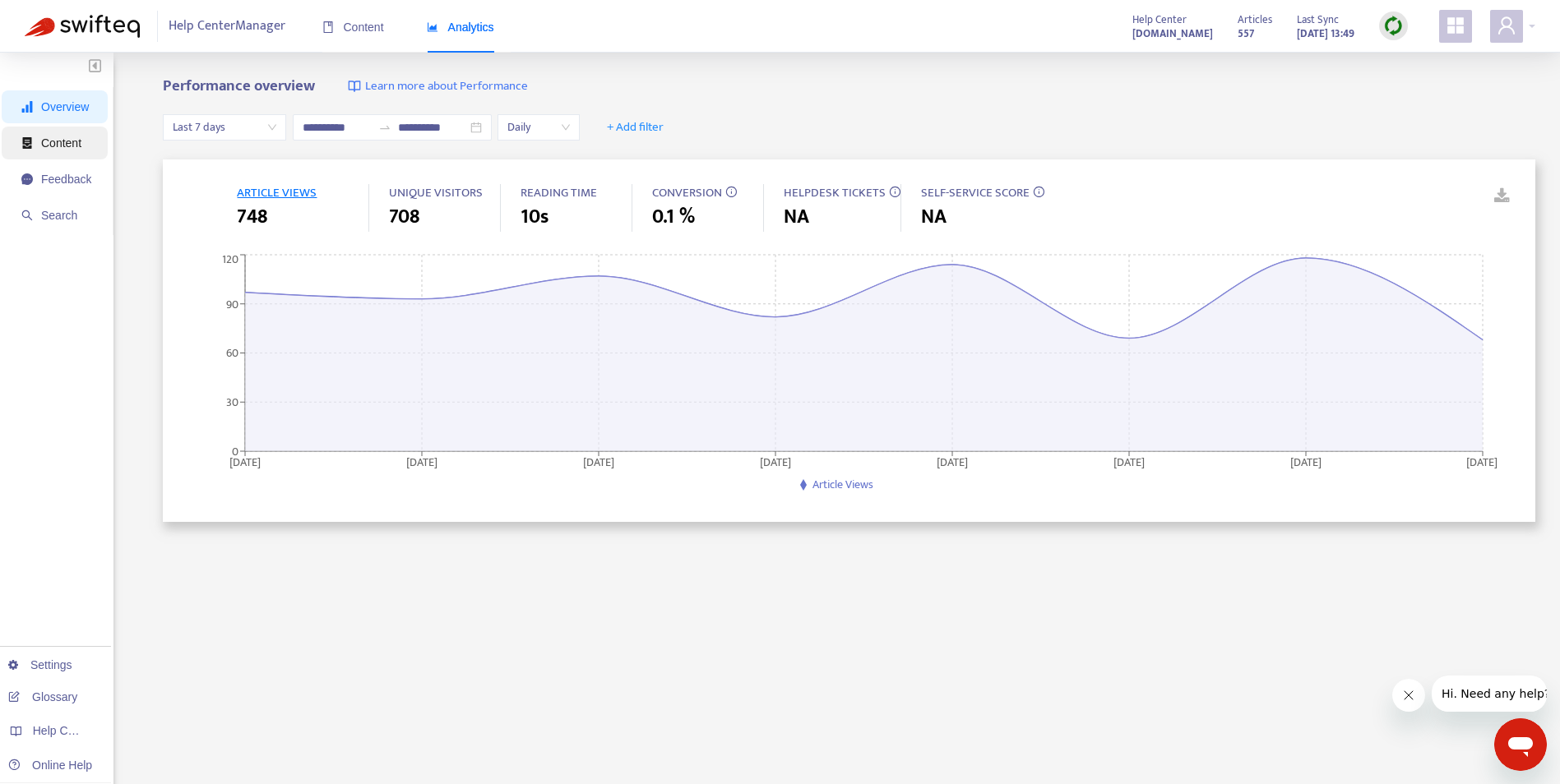
click at [67, 144] on span "Content" at bounding box center [61, 142] width 40 height 13
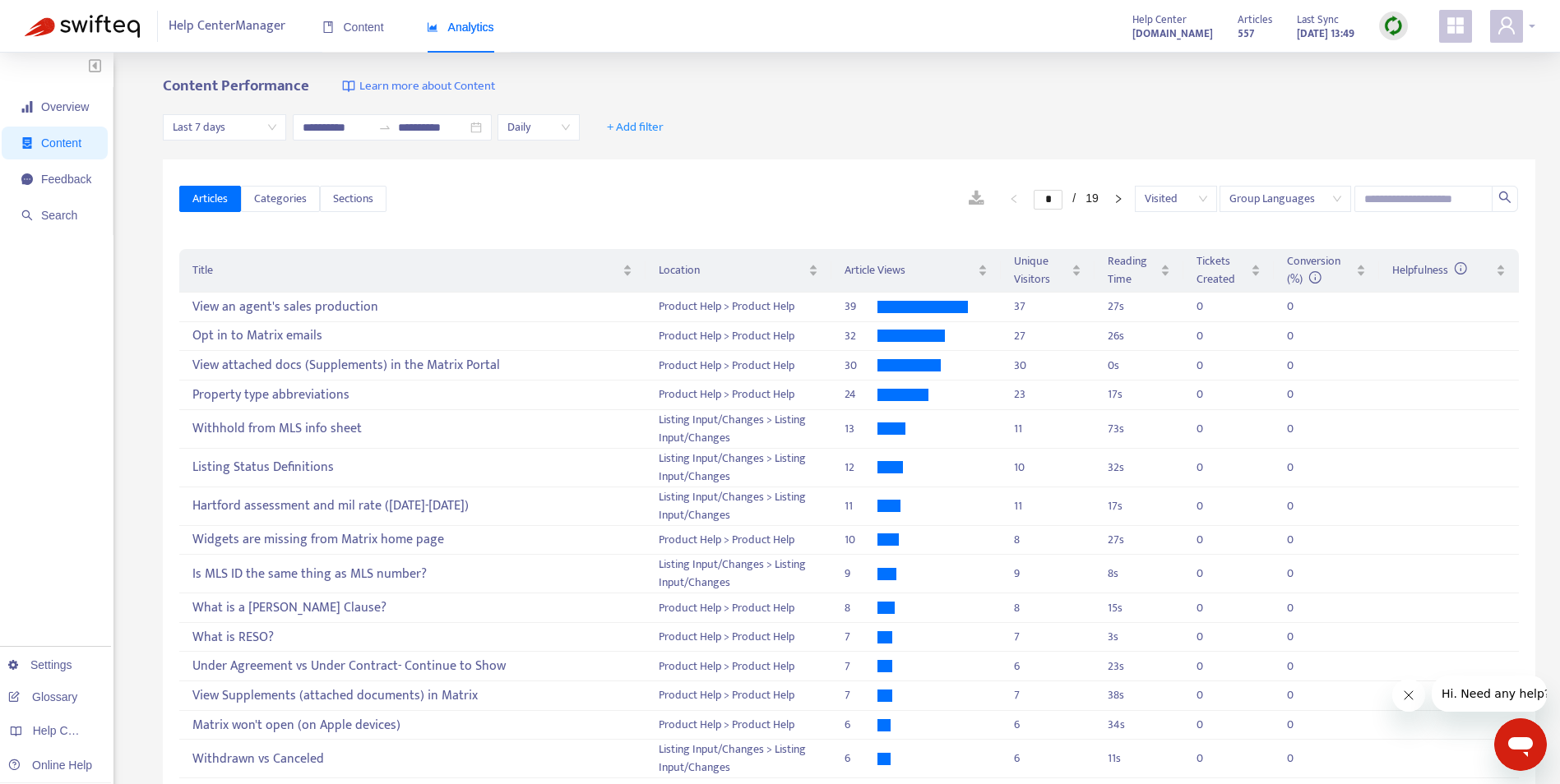
click at [1510, 29] on icon "user" at bounding box center [1506, 25] width 17 height 17
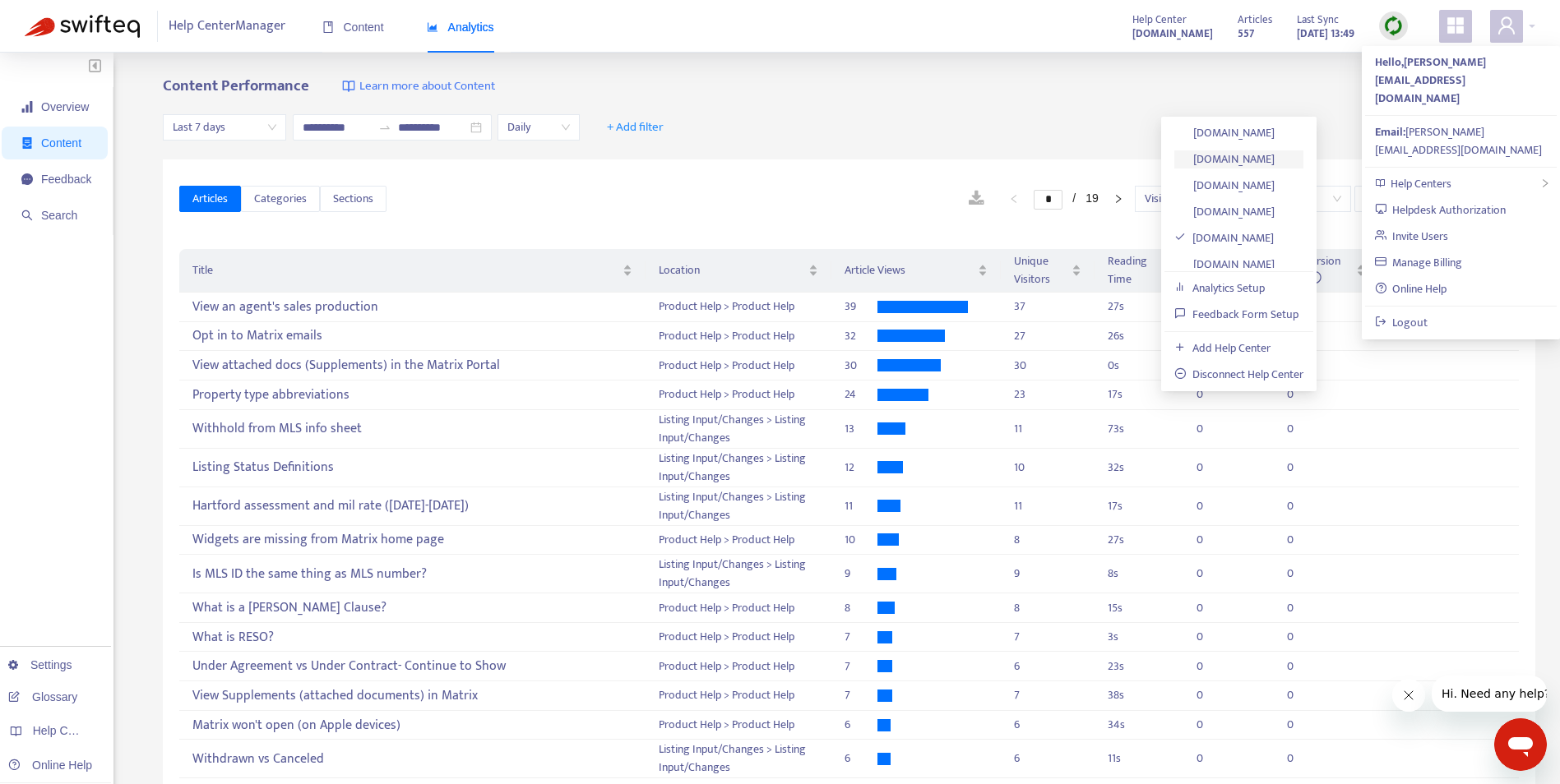
click at [1269, 158] on link "[DOMAIN_NAME]" at bounding box center [1224, 159] width 100 height 19
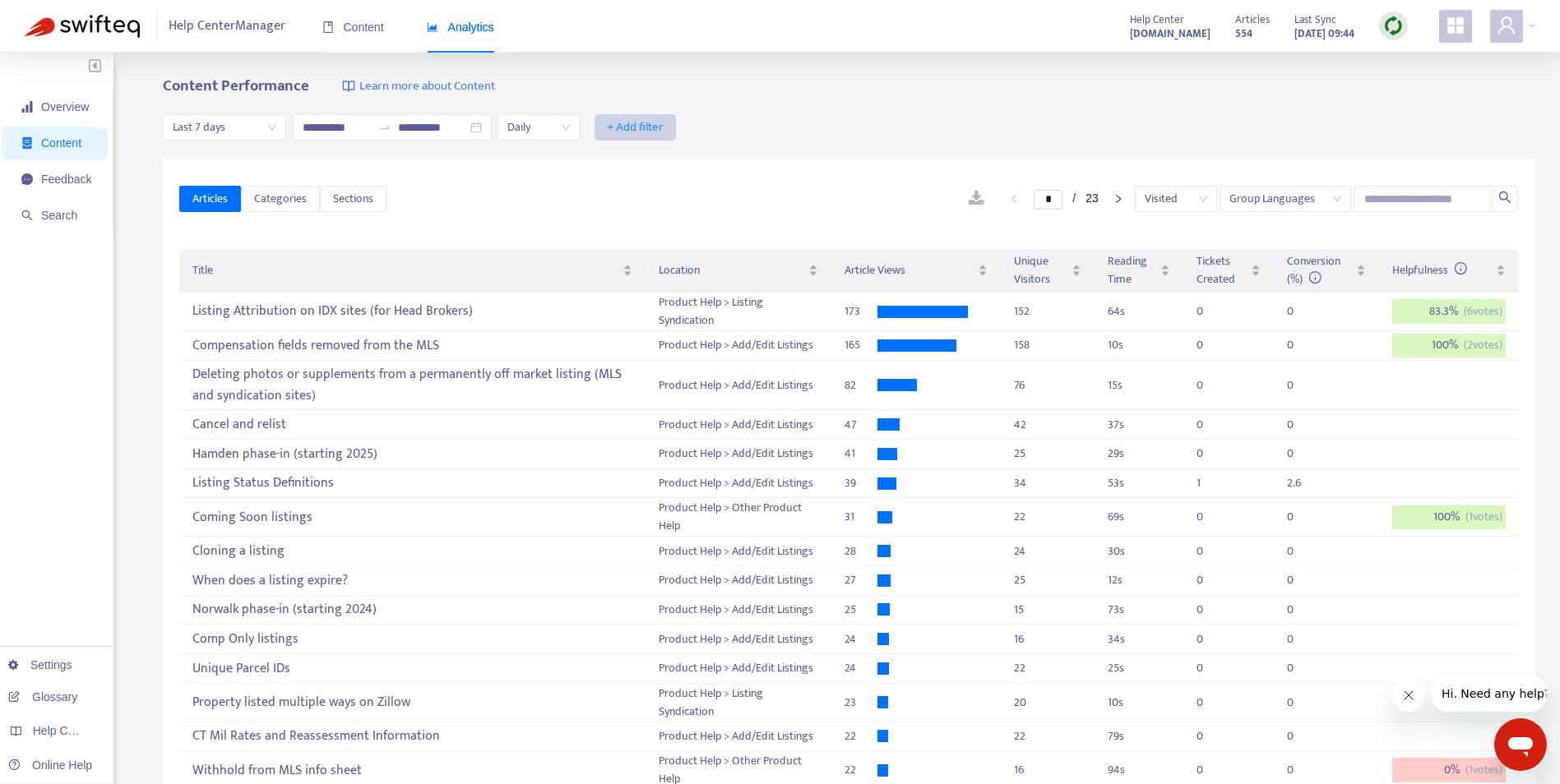
click at [664, 128] on span "+ Add filter" at bounding box center [635, 127] width 57 height 20
click at [659, 270] on span "Private" at bounding box center [680, 265] width 73 height 18
click at [692, 126] on icon "close" at bounding box center [686, 127] width 10 height 10
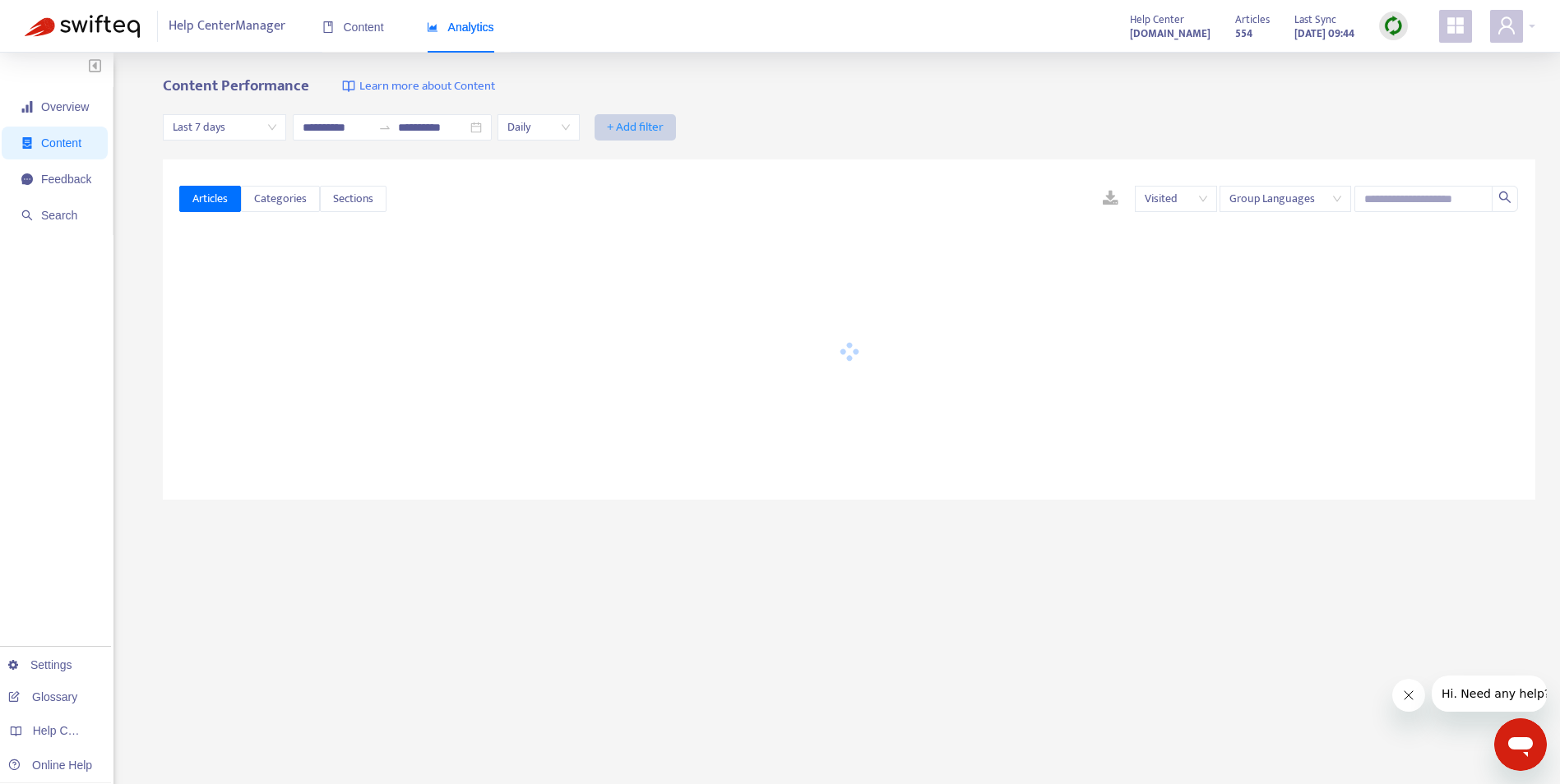
click at [664, 125] on span "+ Add filter" at bounding box center [635, 127] width 57 height 20
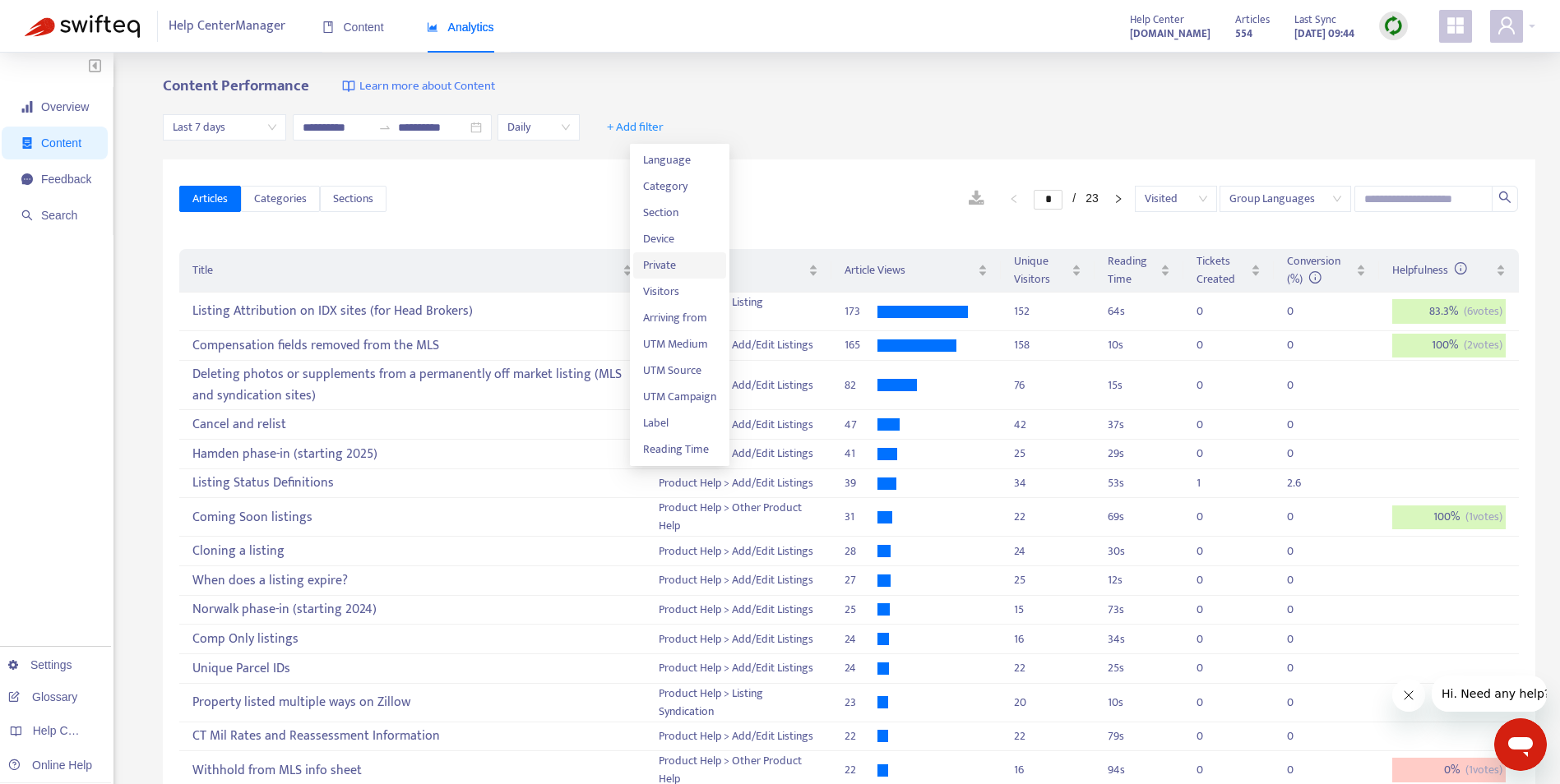
click at [666, 265] on span "Private" at bounding box center [680, 265] width 73 height 18
click at [664, 127] on input "search" at bounding box center [632, 127] width 64 height 24
click at [692, 125] on icon "close" at bounding box center [686, 127] width 10 height 10
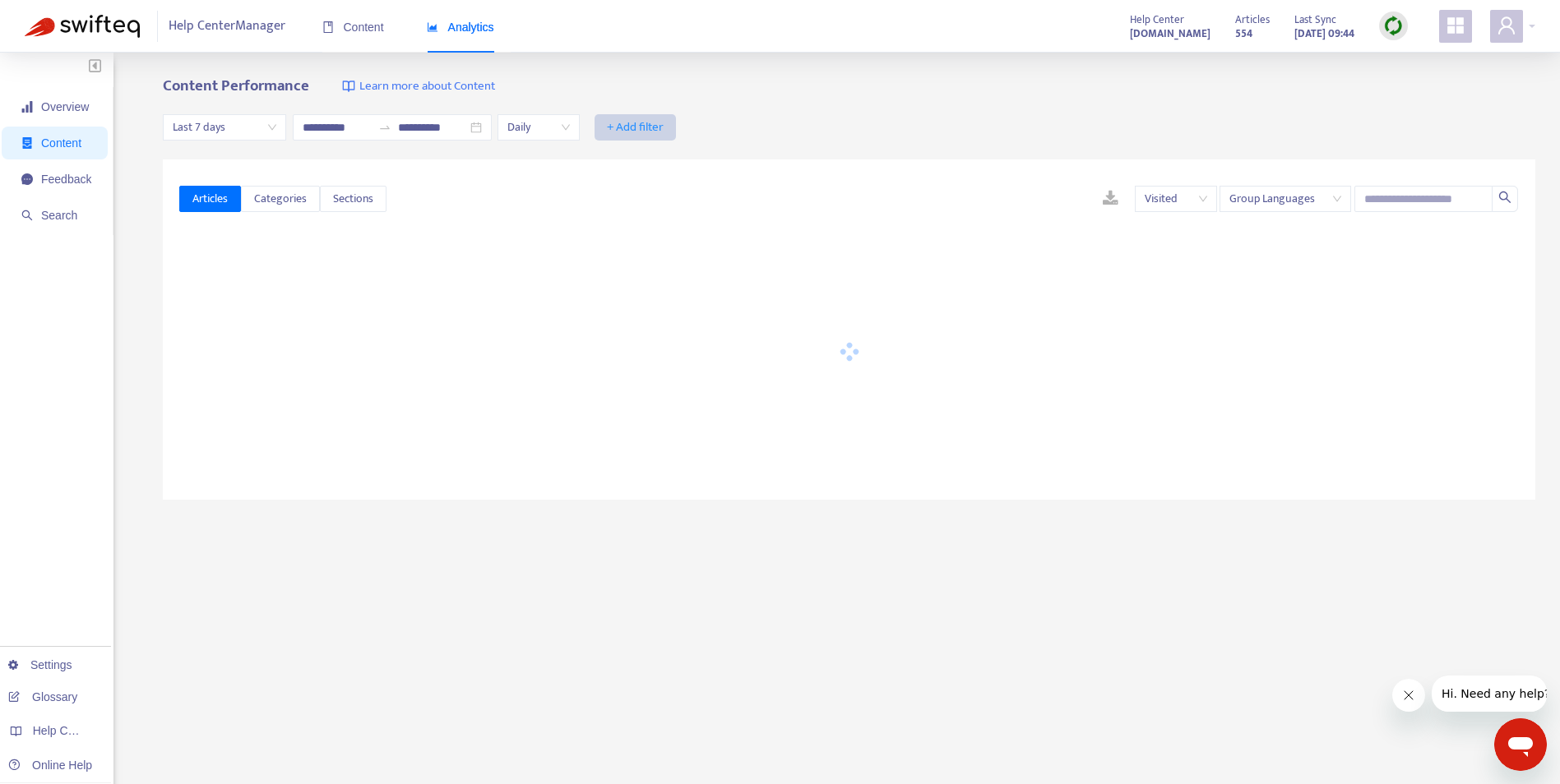
click at [664, 125] on span "+ Add filter" at bounding box center [635, 127] width 57 height 20
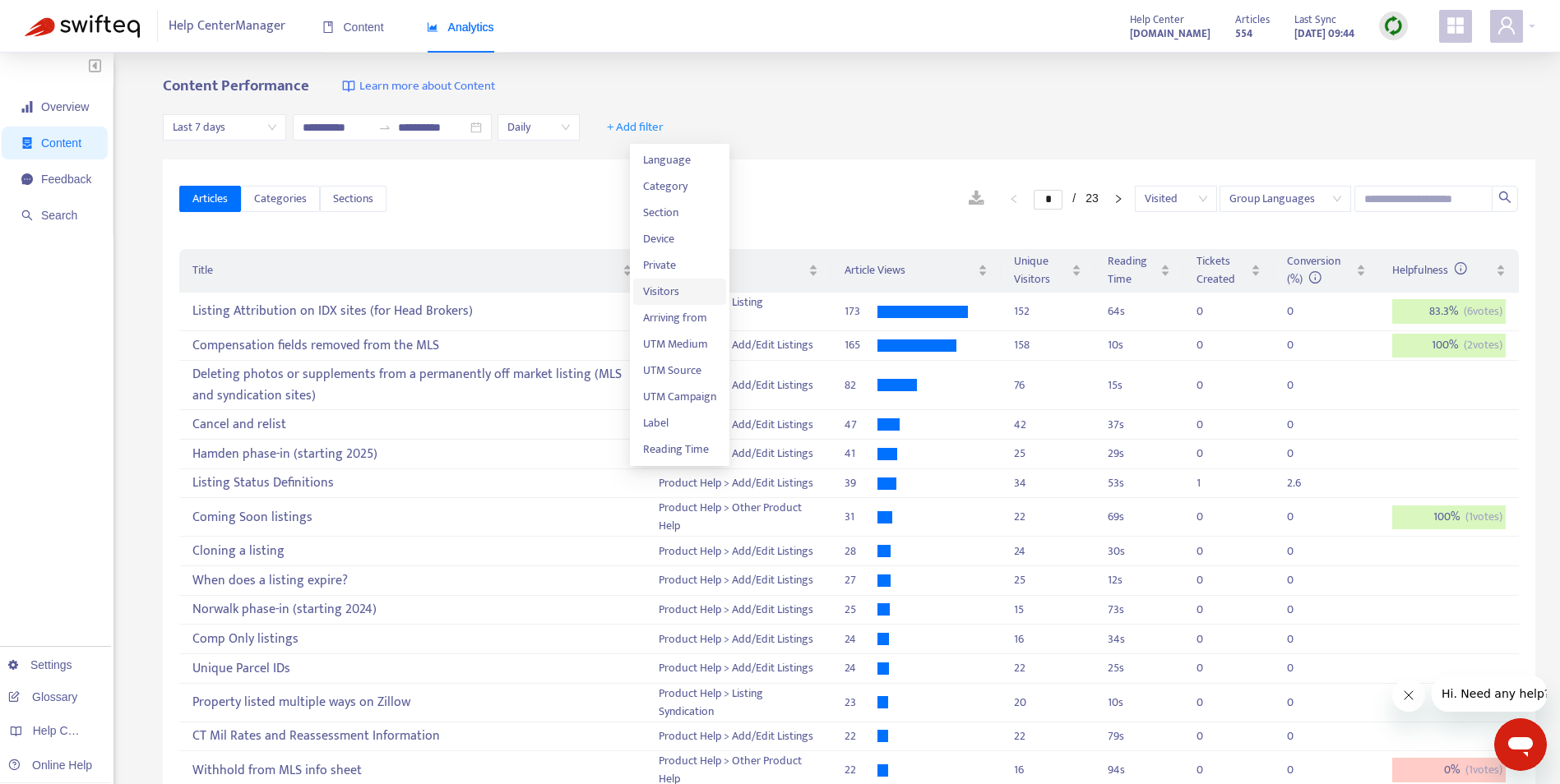
click at [666, 285] on span "Visitors" at bounding box center [680, 292] width 73 height 18
click at [645, 124] on div at bounding box center [619, 127] width 50 height 20
click at [666, 237] on div "Anonymous" at bounding box center [783, 238] width 286 height 18
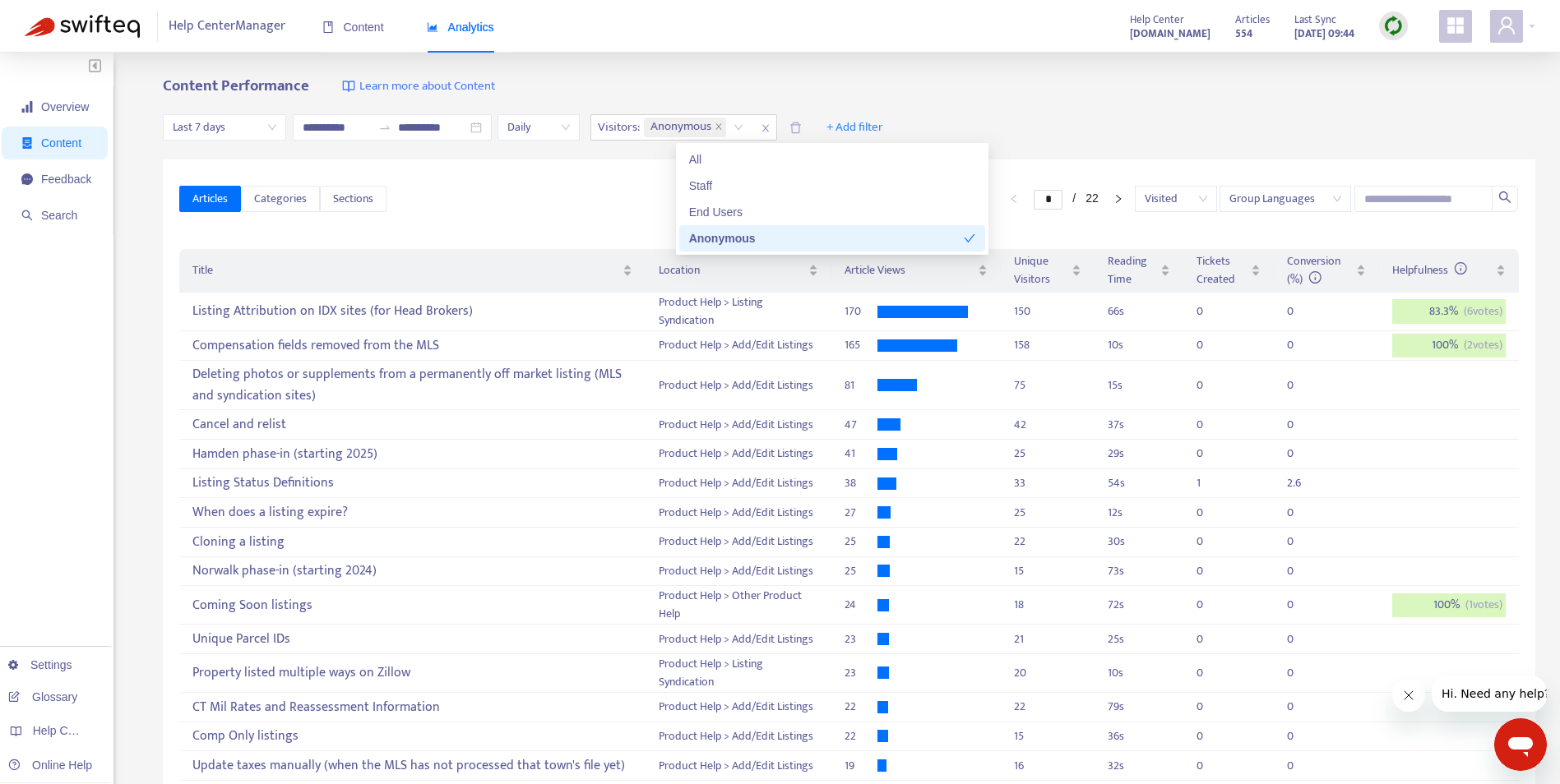
click at [649, 187] on div "* / 22 Visited Group Languages" at bounding box center [952, 199] width 1132 height 26
